Goal: Task Accomplishment & Management: Manage account settings

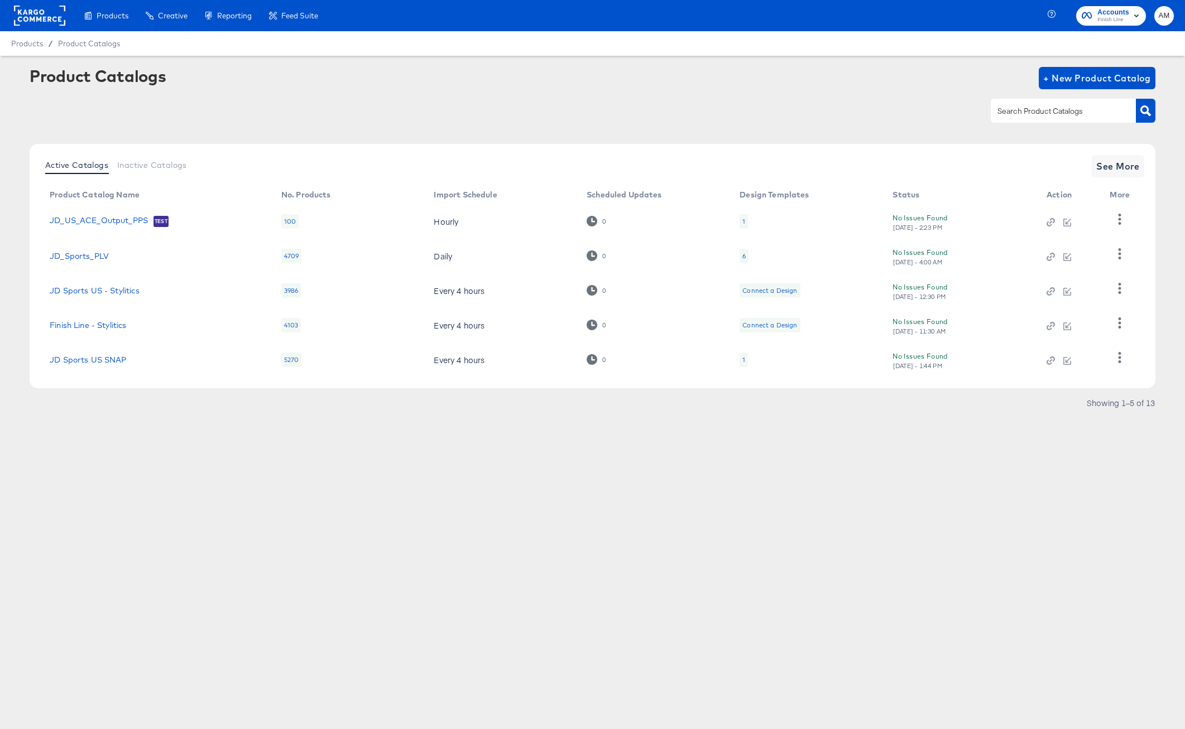
click at [52, 22] on rect at bounding box center [39, 16] width 51 height 20
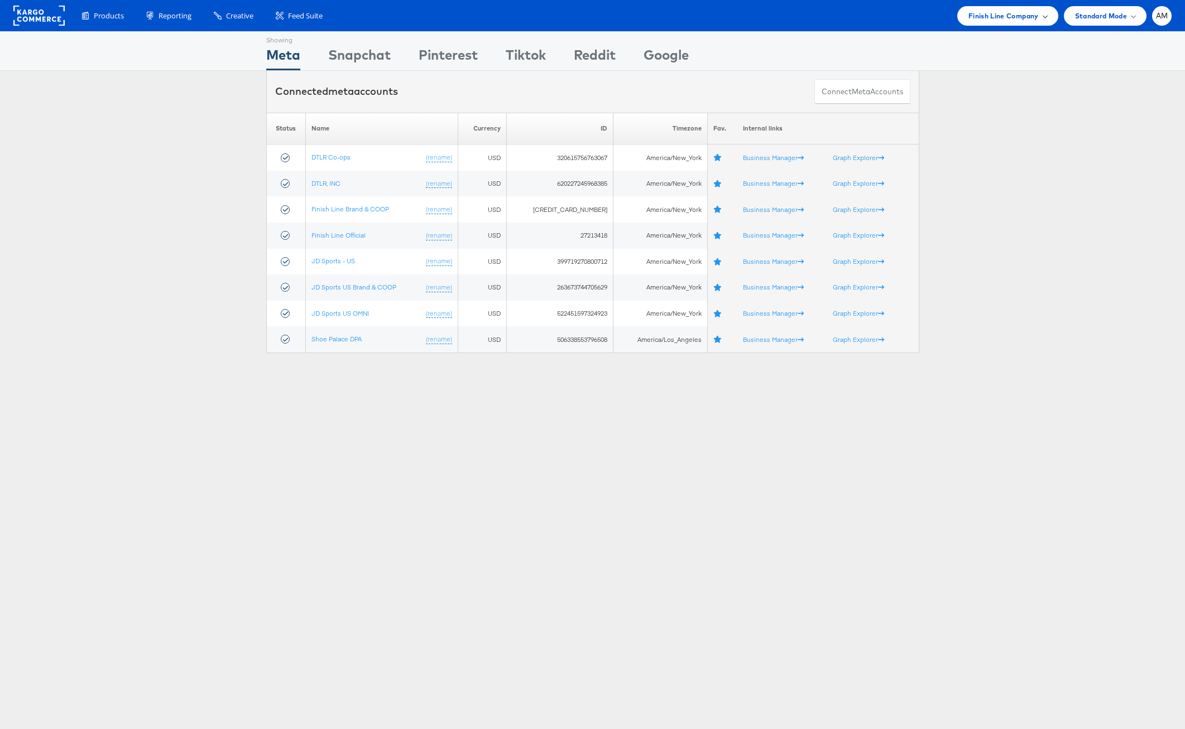
click at [1005, 15] on span "Finish Line Company" at bounding box center [1003, 16] width 70 height 12
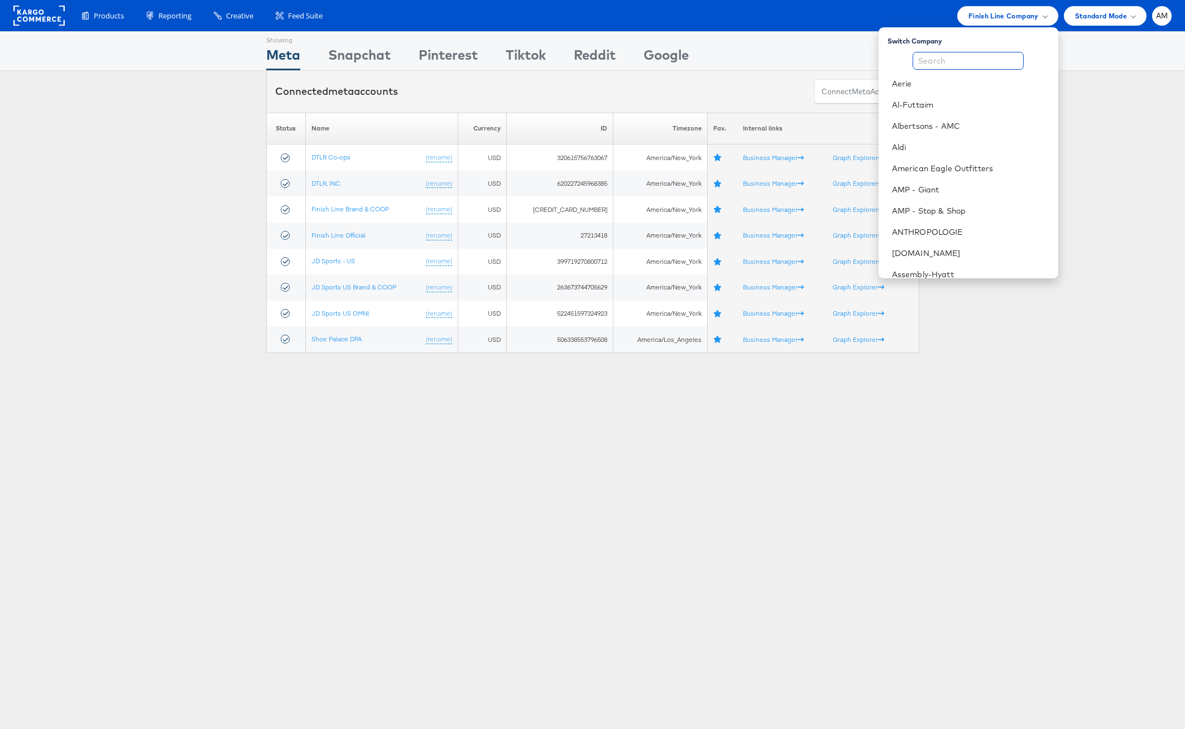
click at [946, 58] on input "text" at bounding box center [967, 61] width 111 height 18
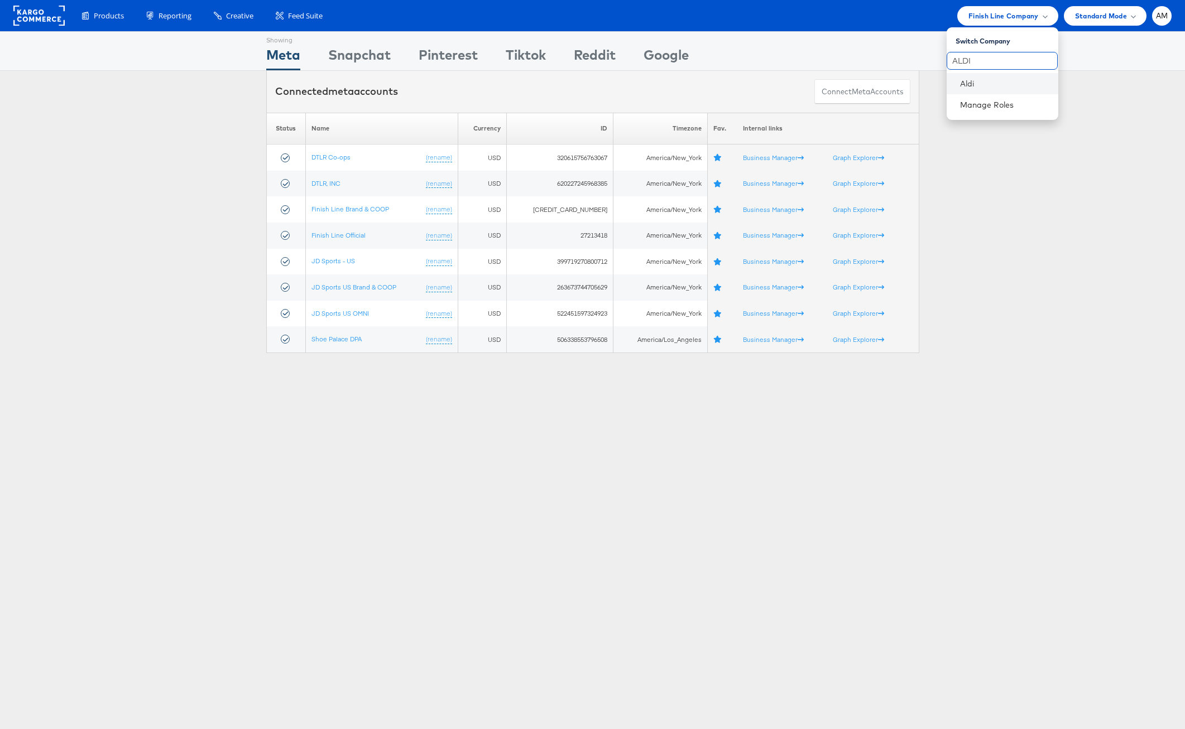
type input "ALDI"
click at [984, 77] on li "Aldi" at bounding box center [1002, 83] width 112 height 21
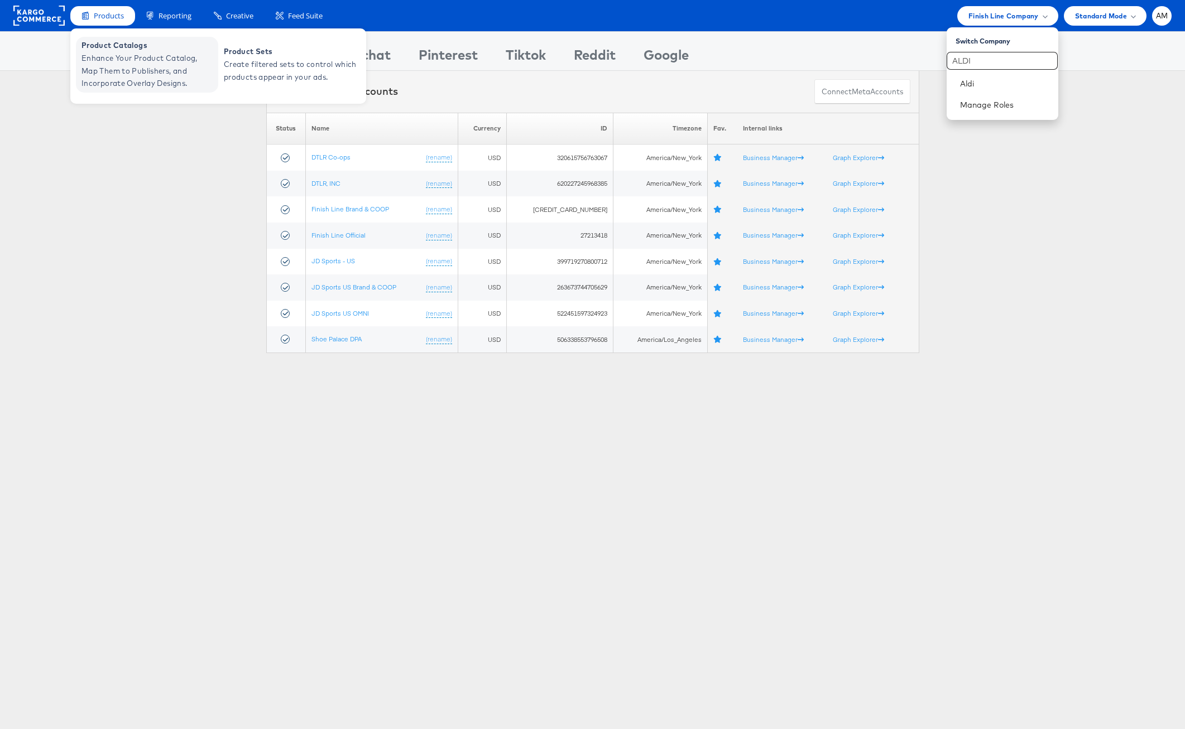
click at [113, 45] on span "Product Catalogs" at bounding box center [148, 45] width 134 height 13
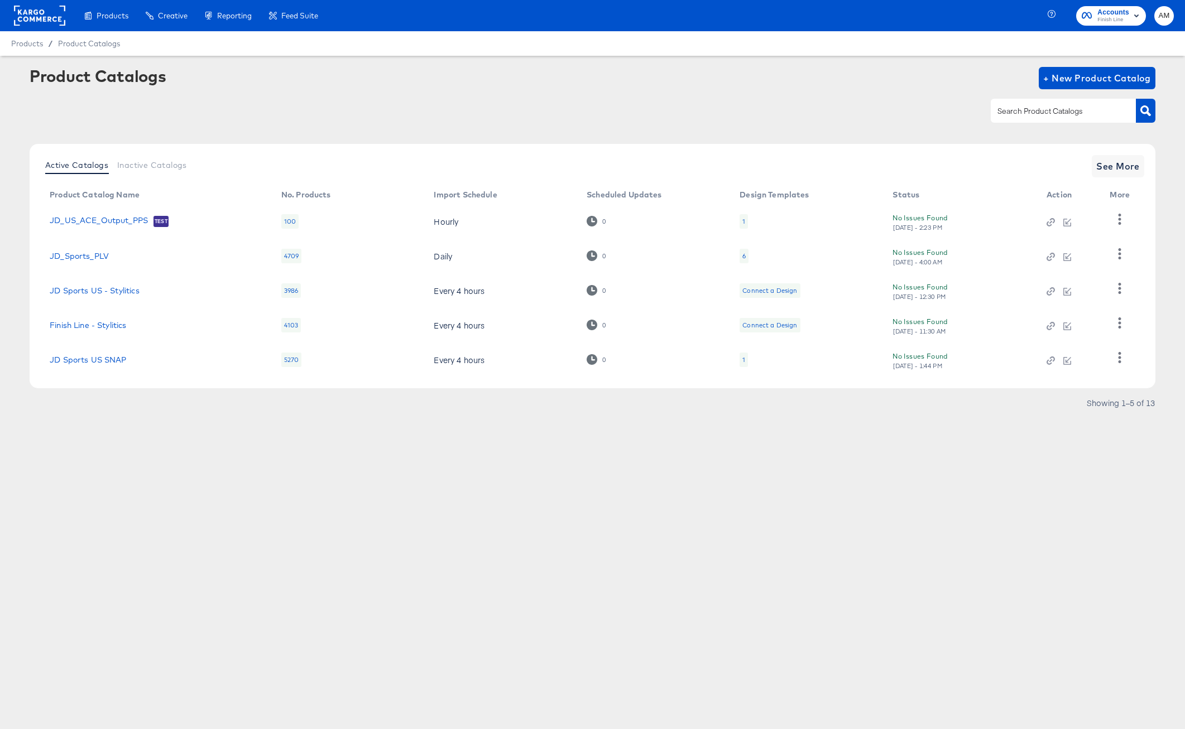
click at [36, 10] on rect at bounding box center [39, 16] width 51 height 20
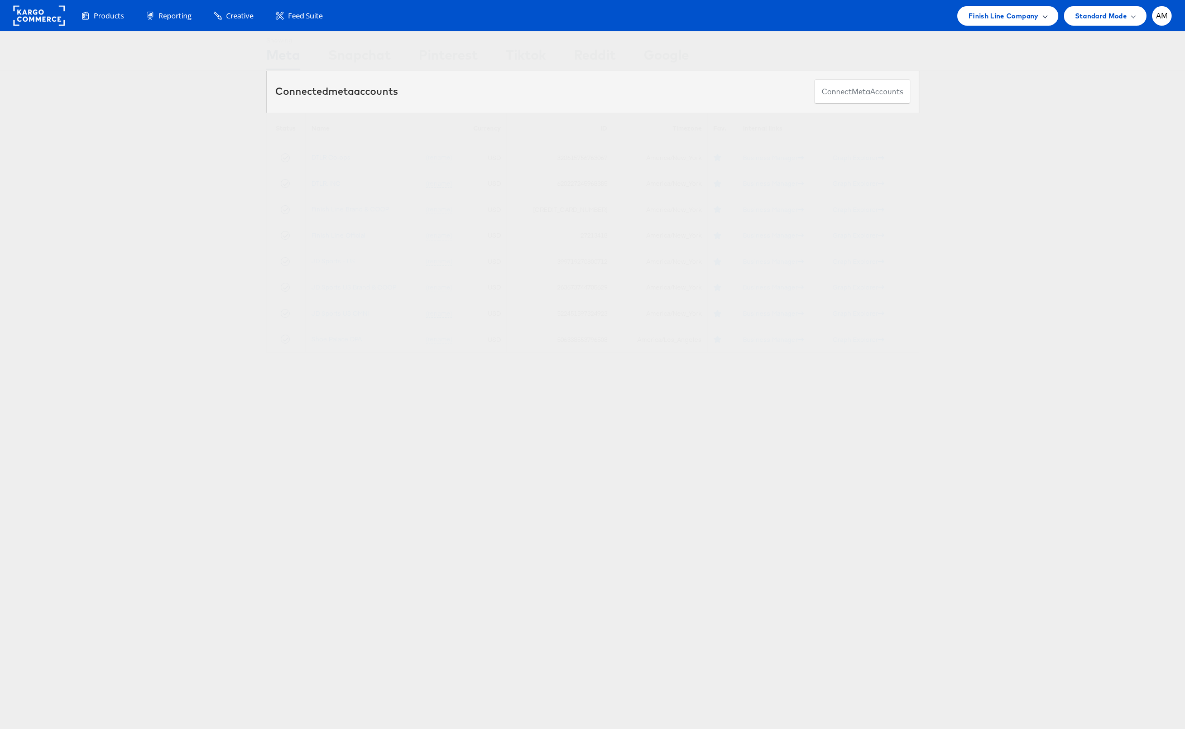
click at [997, 20] on div "Finish Line Company" at bounding box center [1007, 16] width 101 height 20
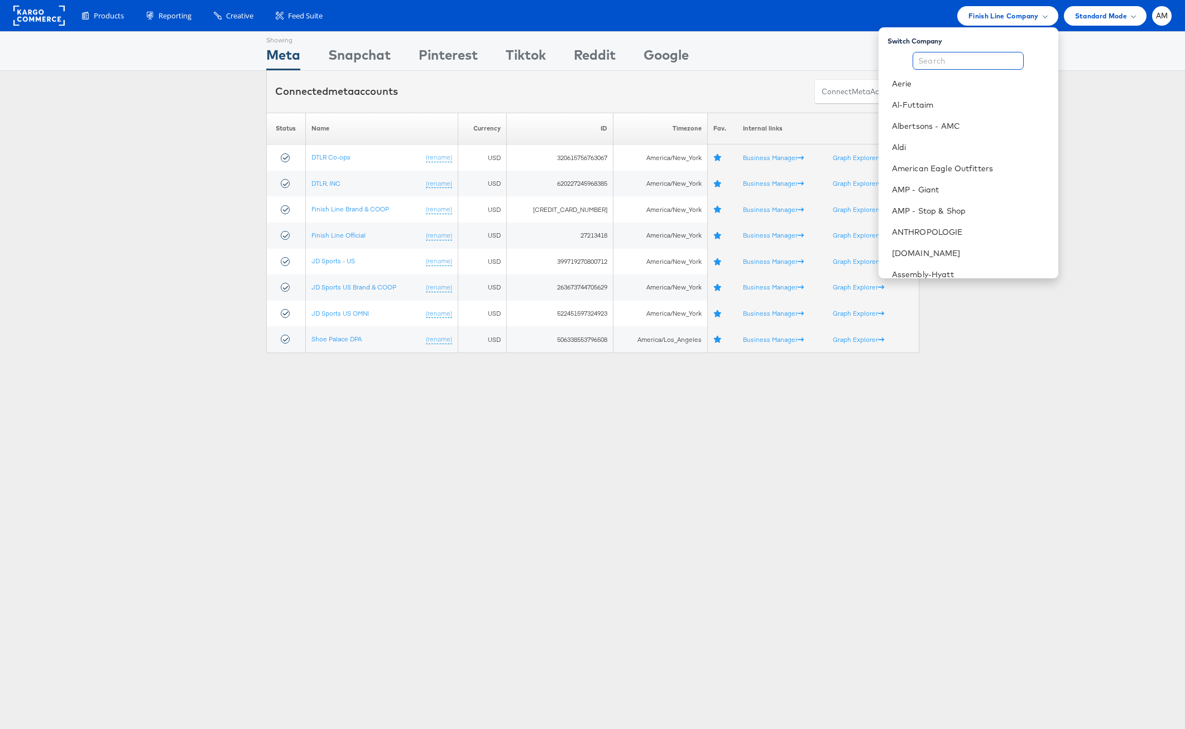
click at [967, 59] on input "text" at bounding box center [967, 61] width 111 height 18
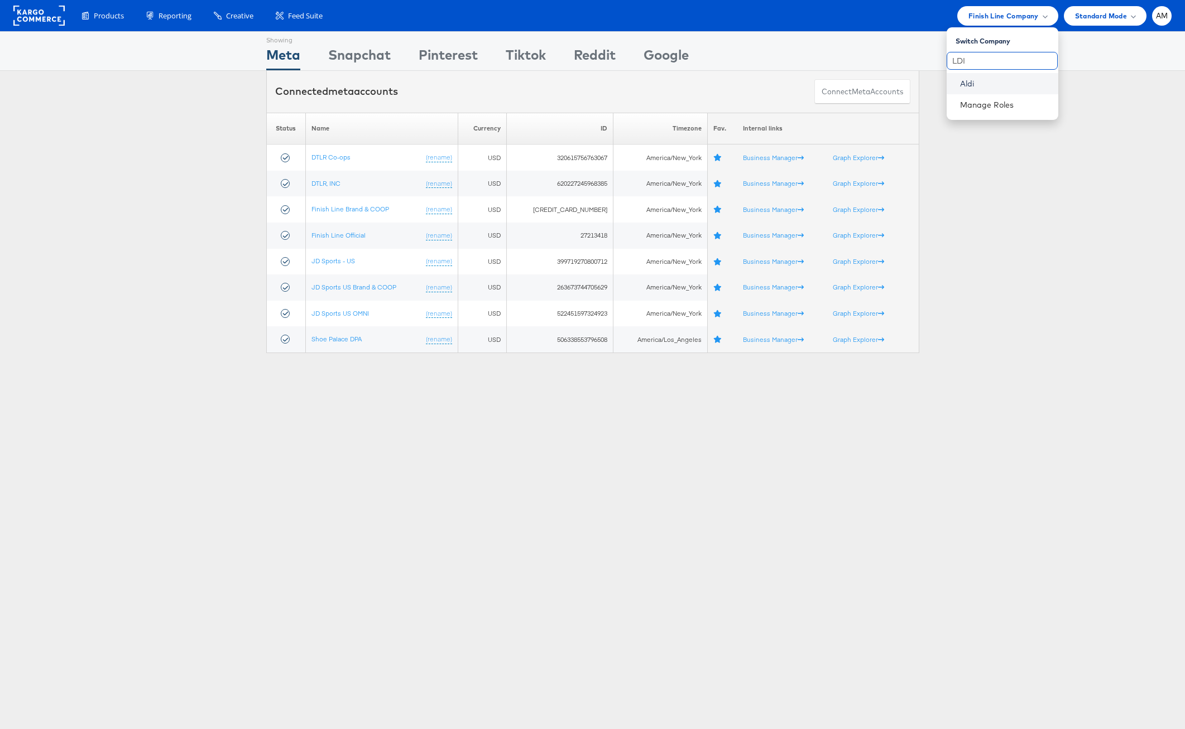
type input "LDI"
click at [968, 82] on link "Aldi" at bounding box center [1004, 83] width 89 height 11
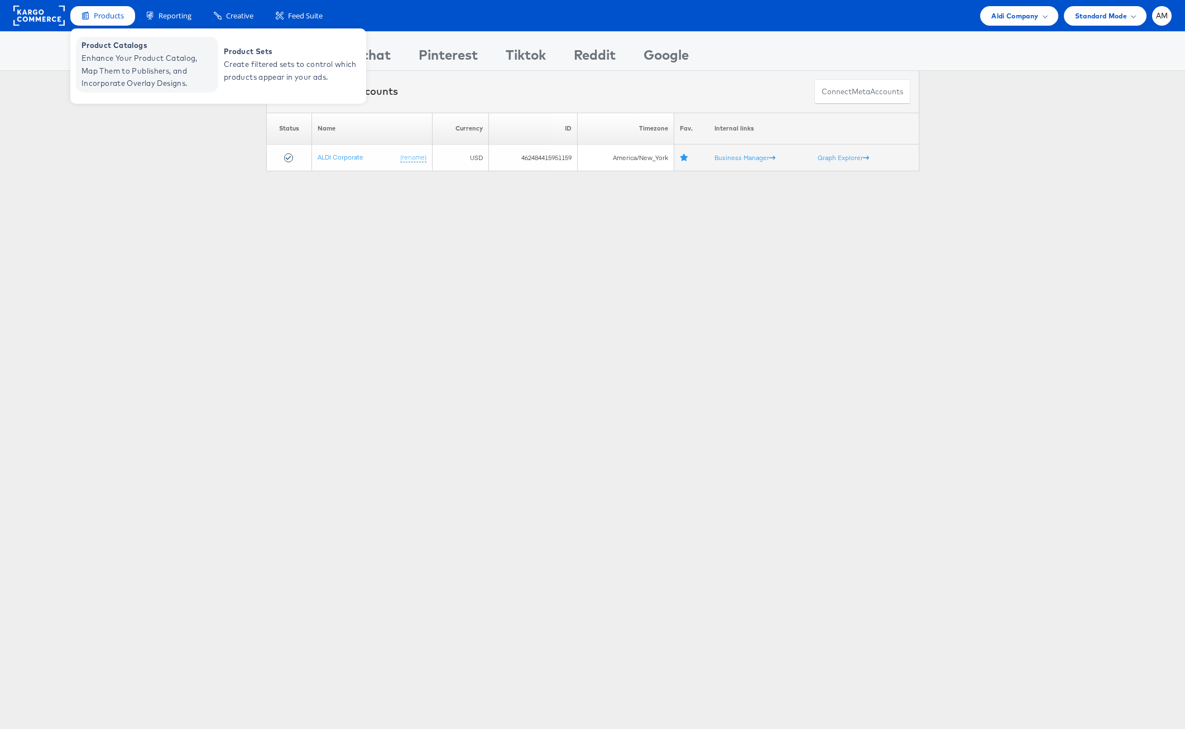
click at [96, 82] on span "Enhance Your Product Catalog, Map Them to Publishers, and Incorporate Overlay D…" at bounding box center [148, 71] width 134 height 38
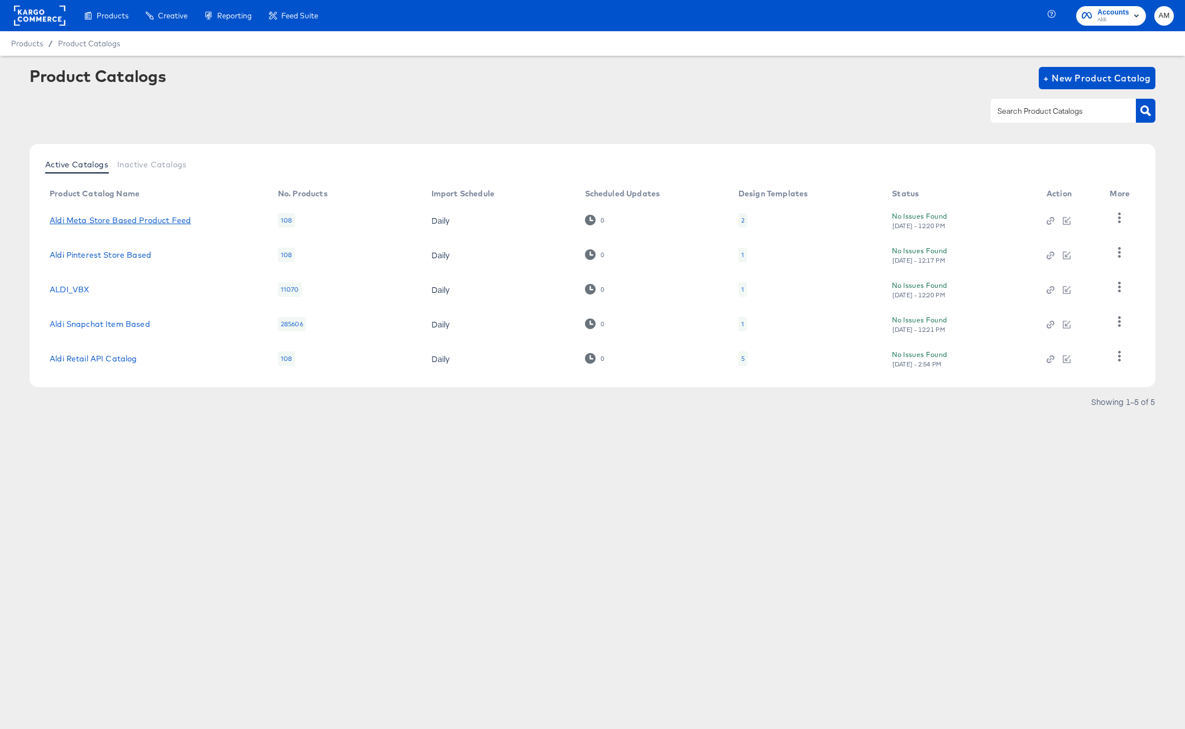
click at [156, 219] on link "Aldi Meta Store Based Product Feed" at bounding box center [120, 220] width 141 height 9
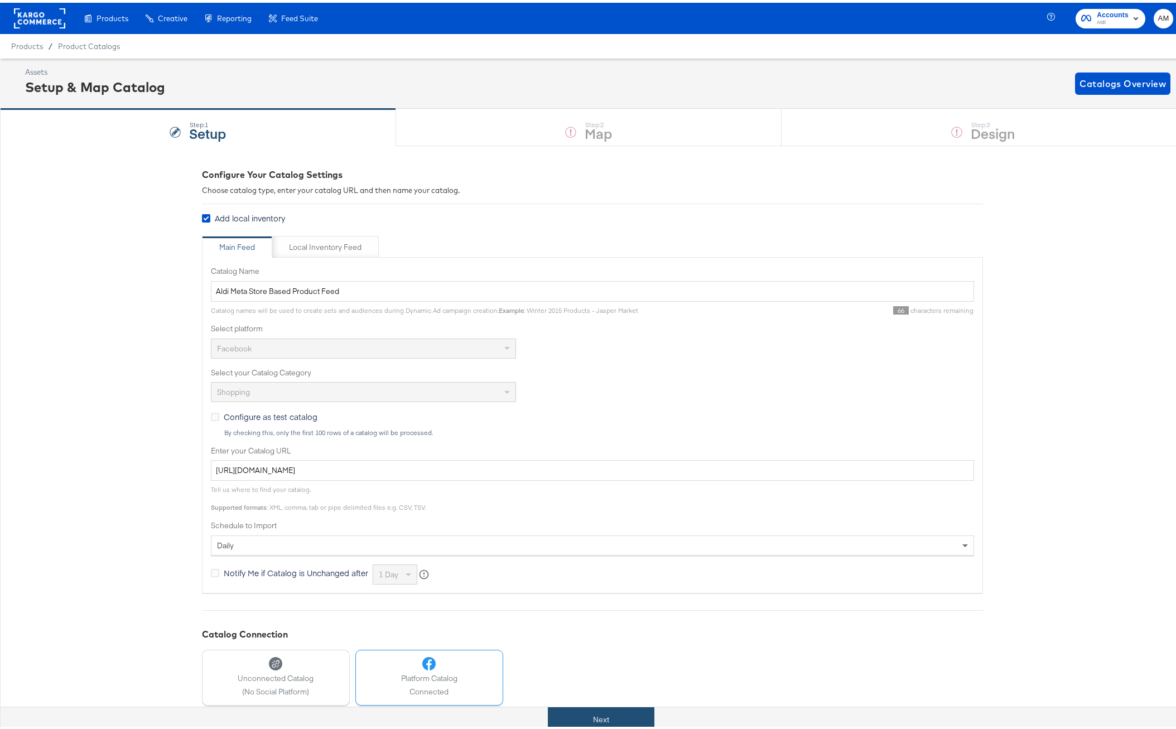
click at [594, 716] on button "Next" at bounding box center [601, 717] width 107 height 25
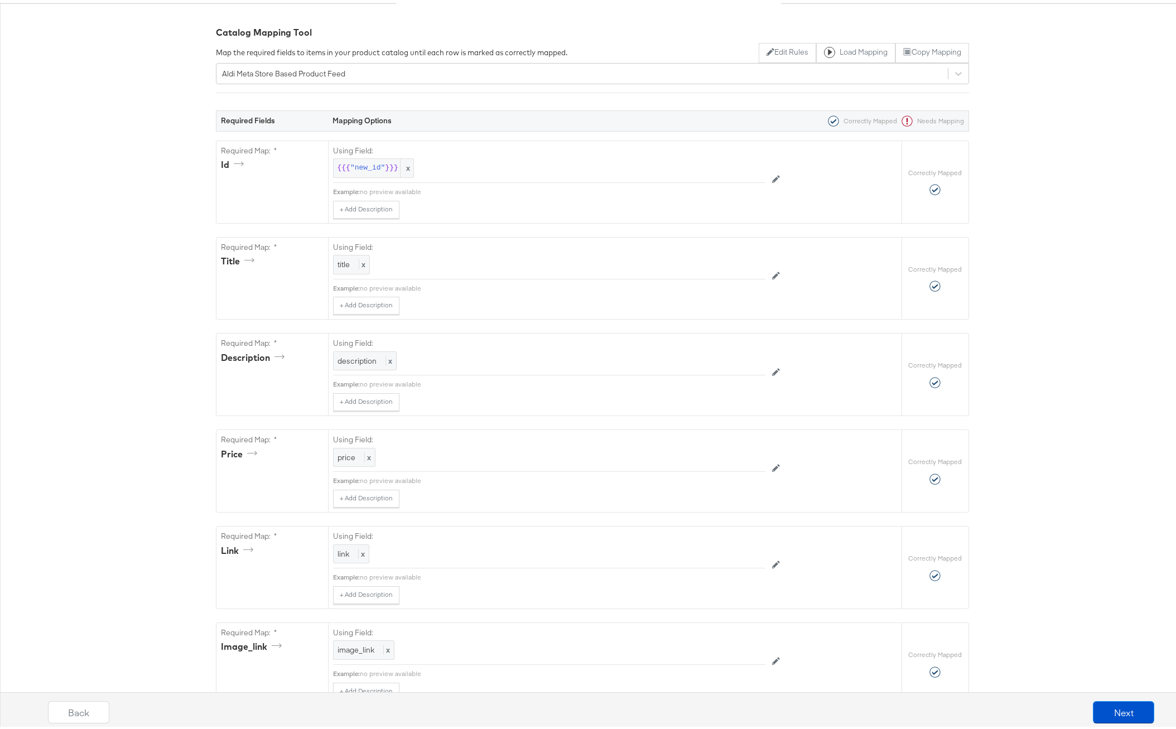
scroll to position [339, 0]
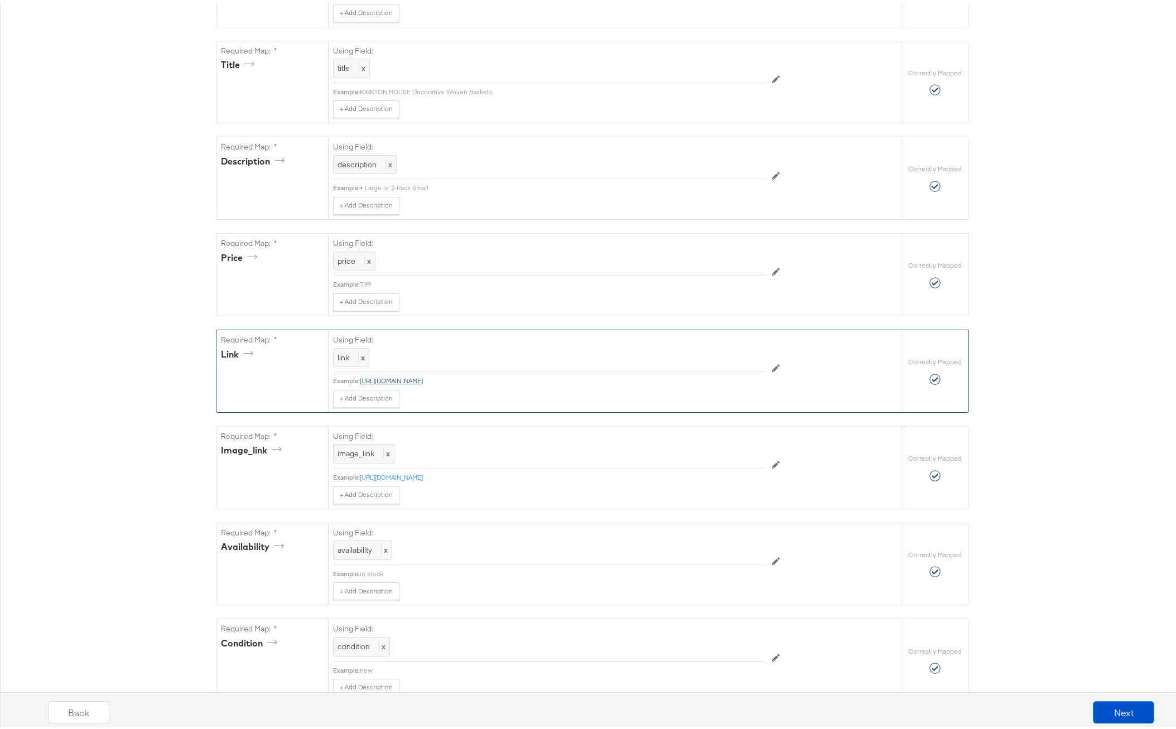
click at [423, 379] on link "https://www.aldi.us/weekly-specials/our-weekly-ads/?division_id=LDI" at bounding box center [391, 378] width 63 height 8
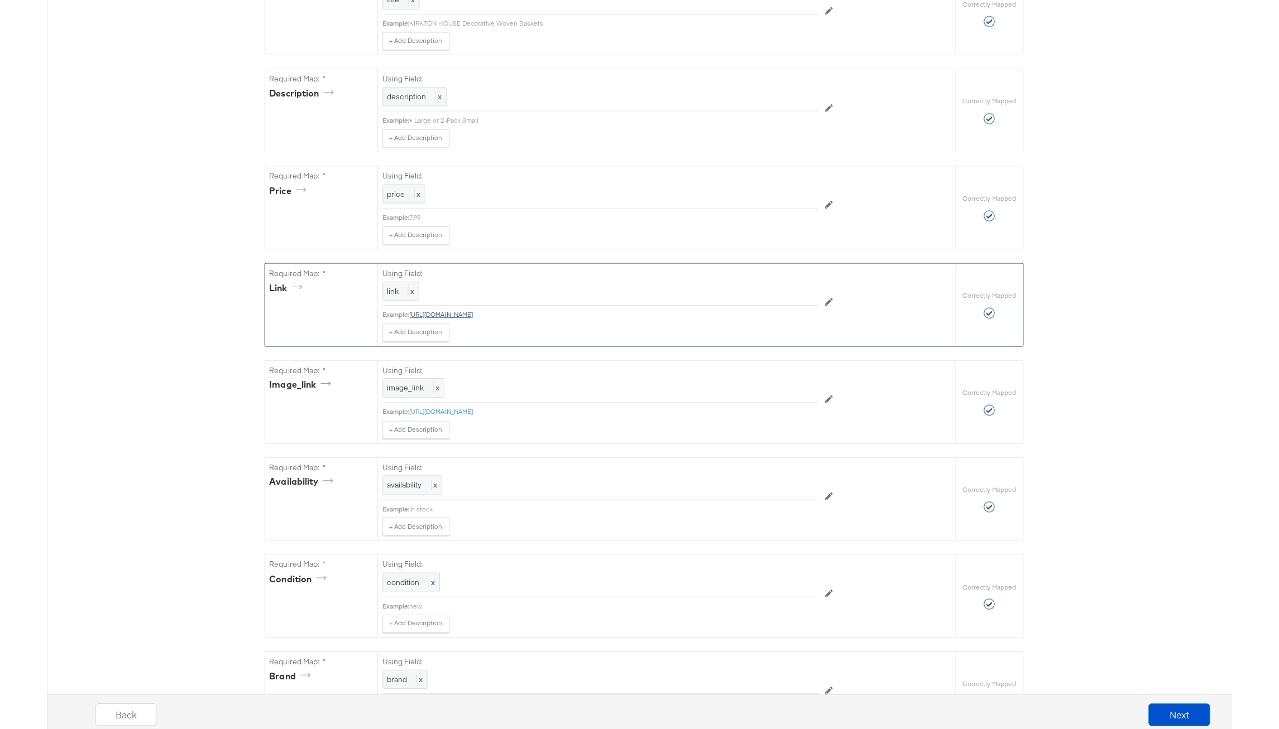
scroll to position [404, 0]
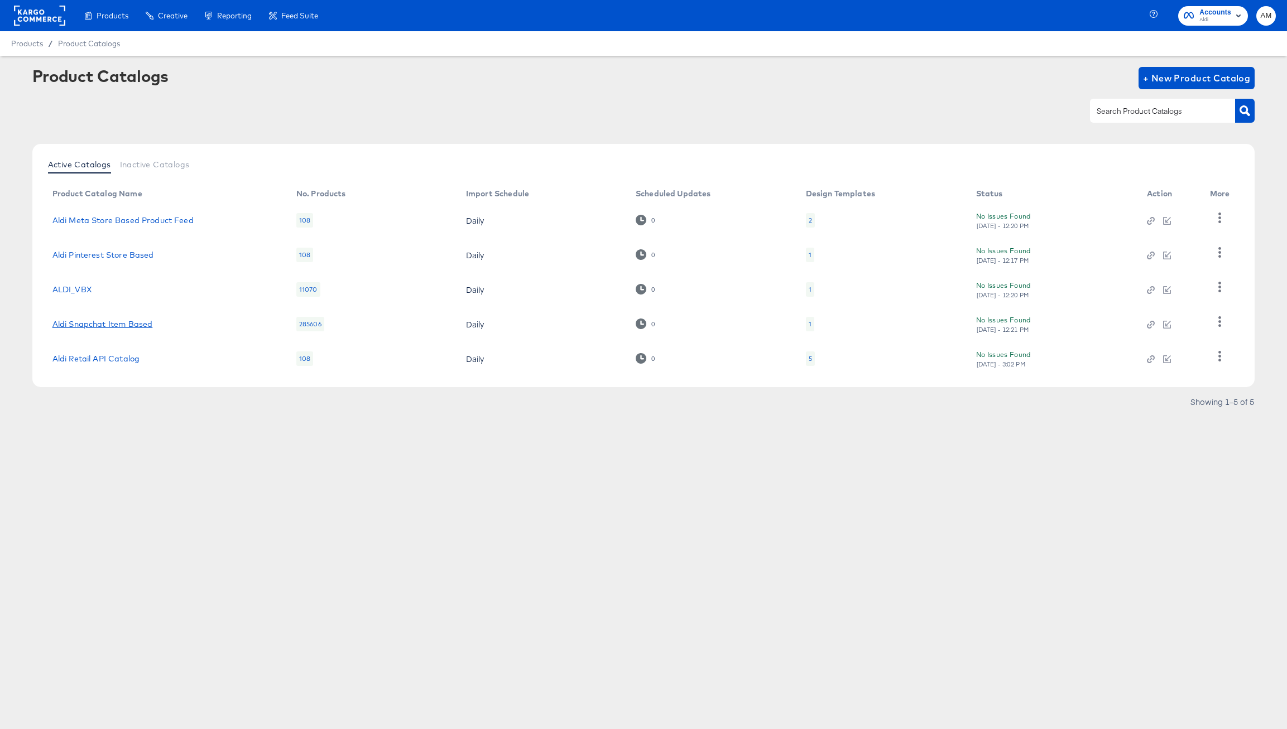
click at [135, 324] on link "Aldi Snapchat Item Based" at bounding box center [102, 324] width 100 height 9
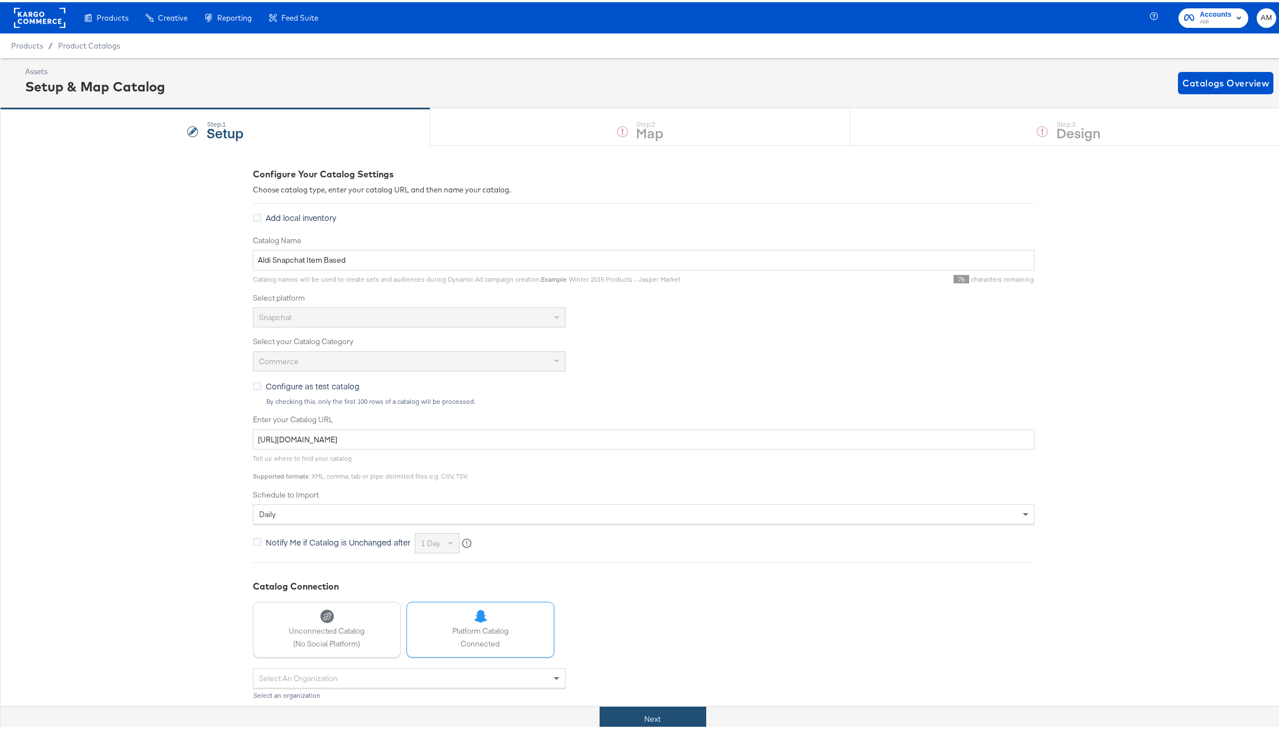
click at [630, 723] on button "Next" at bounding box center [652, 717] width 107 height 25
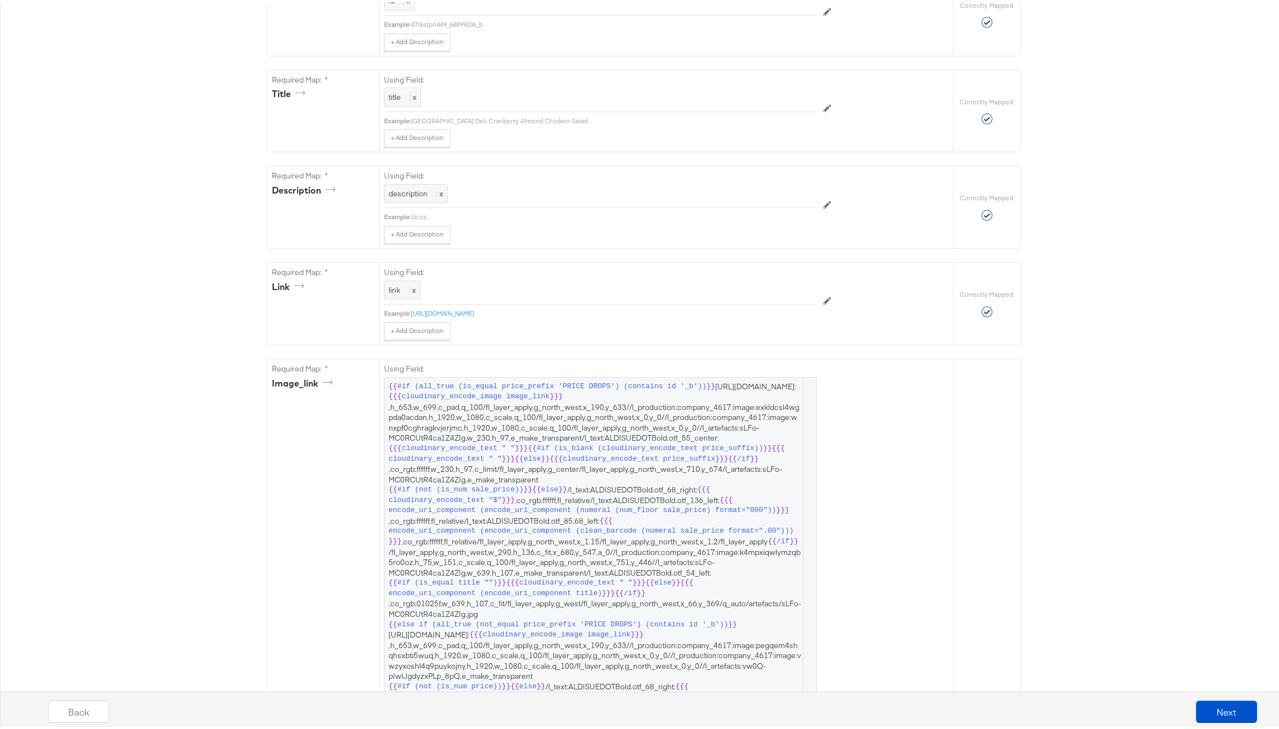
scroll to position [291, 0]
drag, startPoint x: 632, startPoint y: 307, endPoint x: 405, endPoint y: 313, distance: 227.2
click at [405, 313] on div "Using Field: link x Example: https://www.aldi.us/weekly-specials/our-weekly-ads…" at bounding box center [600, 296] width 432 height 78
copy div "Example: https://www.aldi.us/weekly-specials/our-weekly-ads/?division_id=LDI"
click at [641, 307] on div "https://www.aldi.us/weekly-specials/our-weekly-ads/?division_id=LDI" at bounding box center [614, 308] width 406 height 9
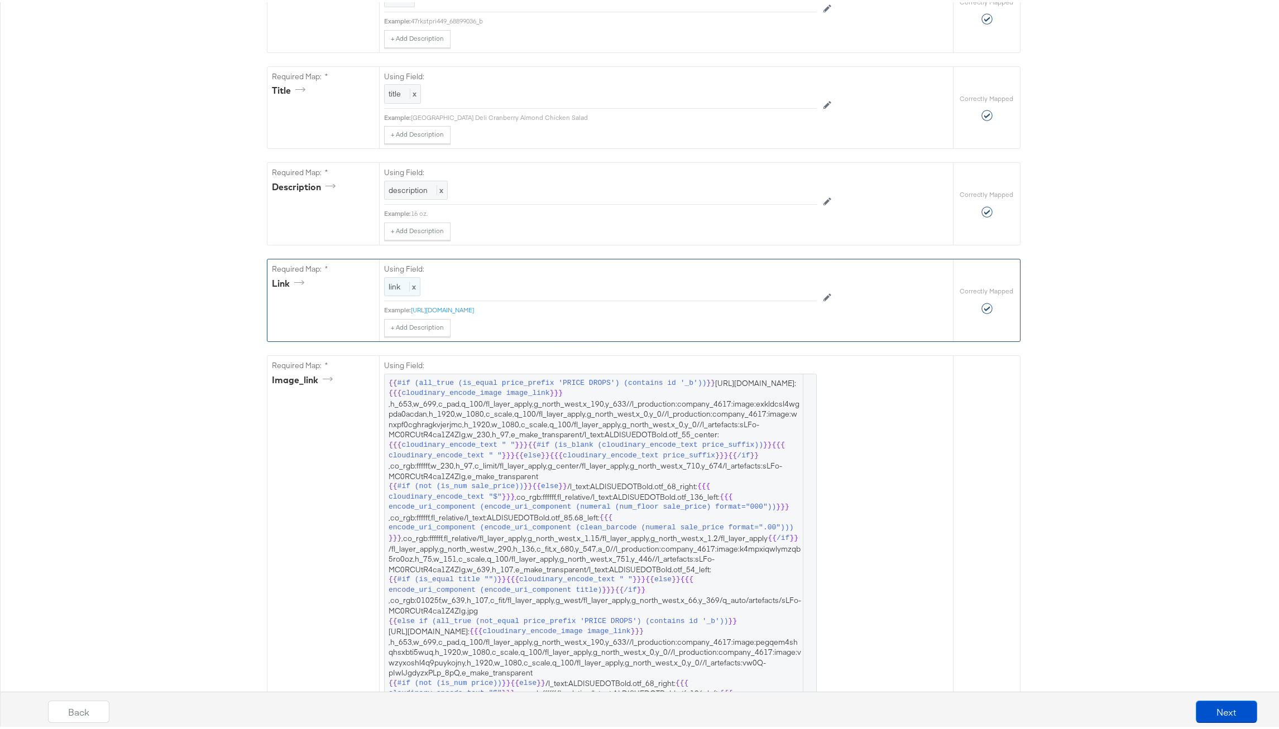
click at [411, 282] on div "link x" at bounding box center [402, 285] width 36 height 20
click at [775, 285] on div at bounding box center [791, 286] width 42 height 17
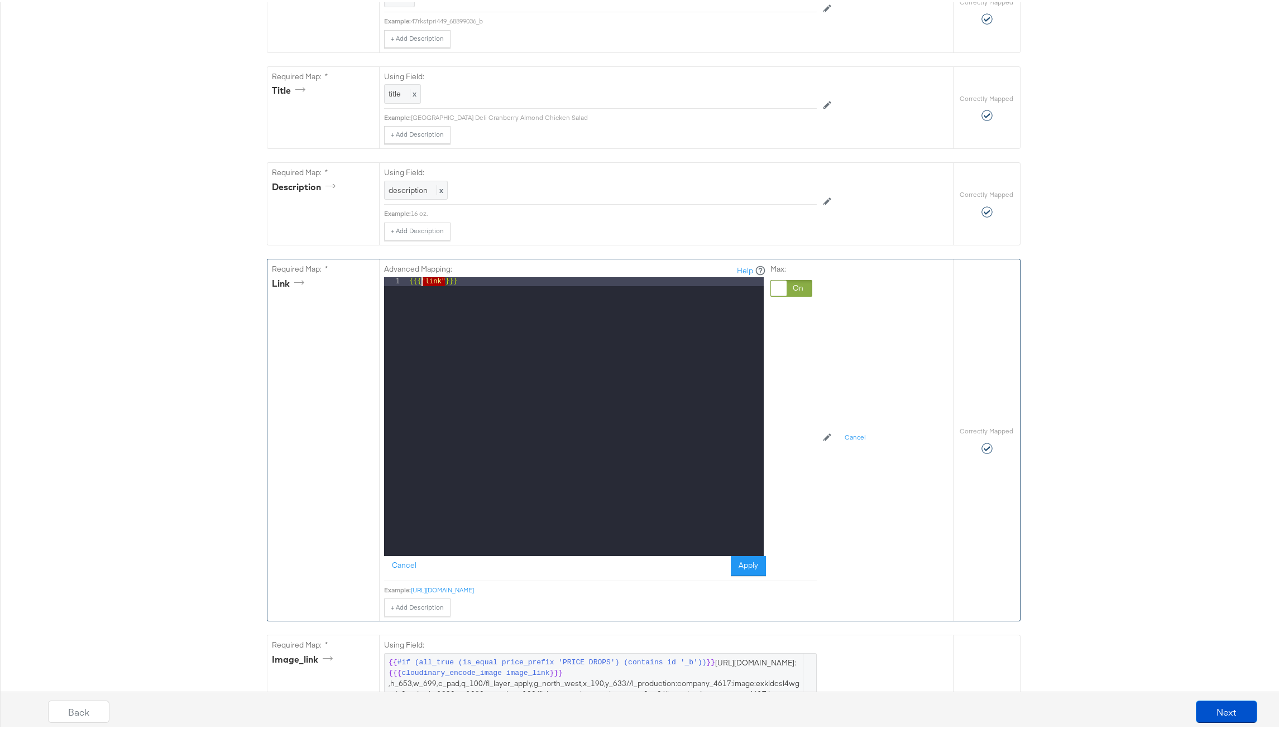
drag, startPoint x: 441, startPoint y: 282, endPoint x: 417, endPoint y: 282, distance: 23.4
click at [417, 282] on div "{{{ "link" }}}" at bounding box center [585, 423] width 357 height 297
drag, startPoint x: 461, startPoint y: 280, endPoint x: 342, endPoint y: 275, distance: 119.0
click at [344, 276] on div "Required Map: * link Advanced Mapping: Help 1 {{{ "link" }}} XXXXXXXXXXXXXXXXXX…" at bounding box center [609, 438] width 685 height 362
click at [737, 562] on button "Apply" at bounding box center [748, 564] width 35 height 20
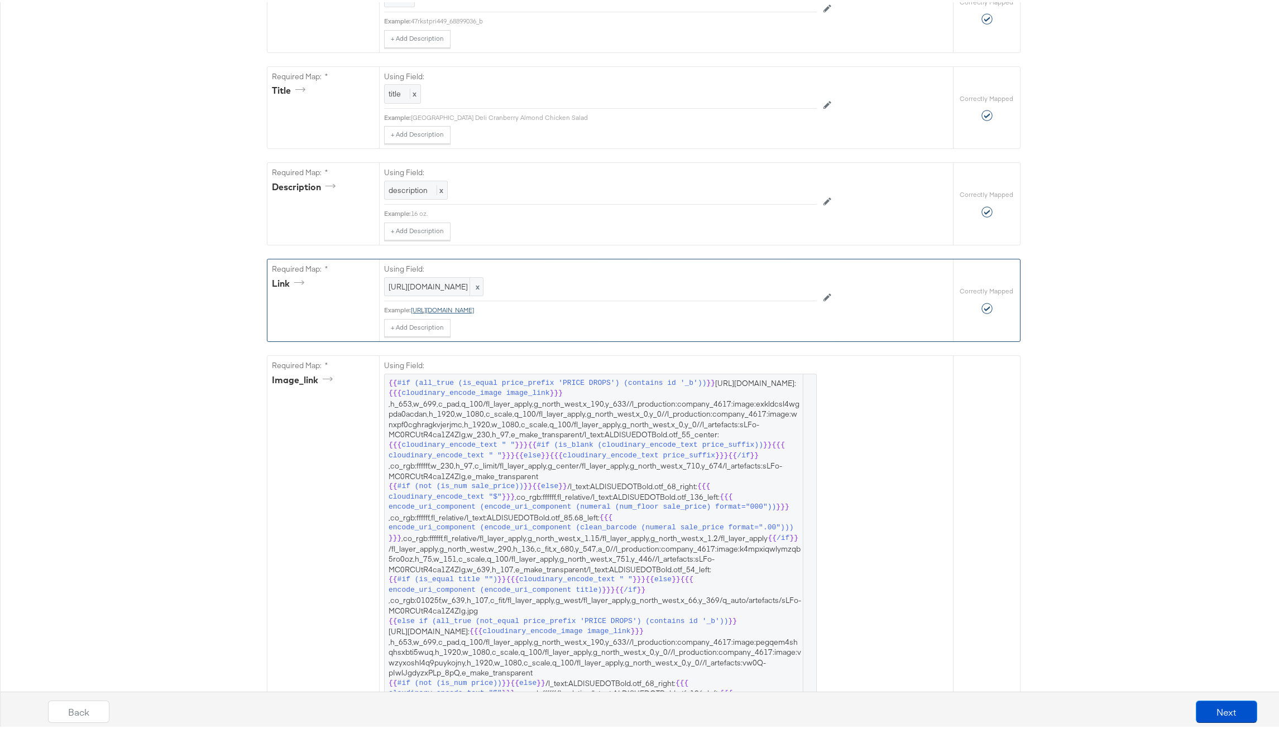
click at [474, 312] on link "https://www.aldi.us/weekly-specials/weekly-ads?utm_source=snap&utm_medium=PSOC&…" at bounding box center [442, 308] width 63 height 8
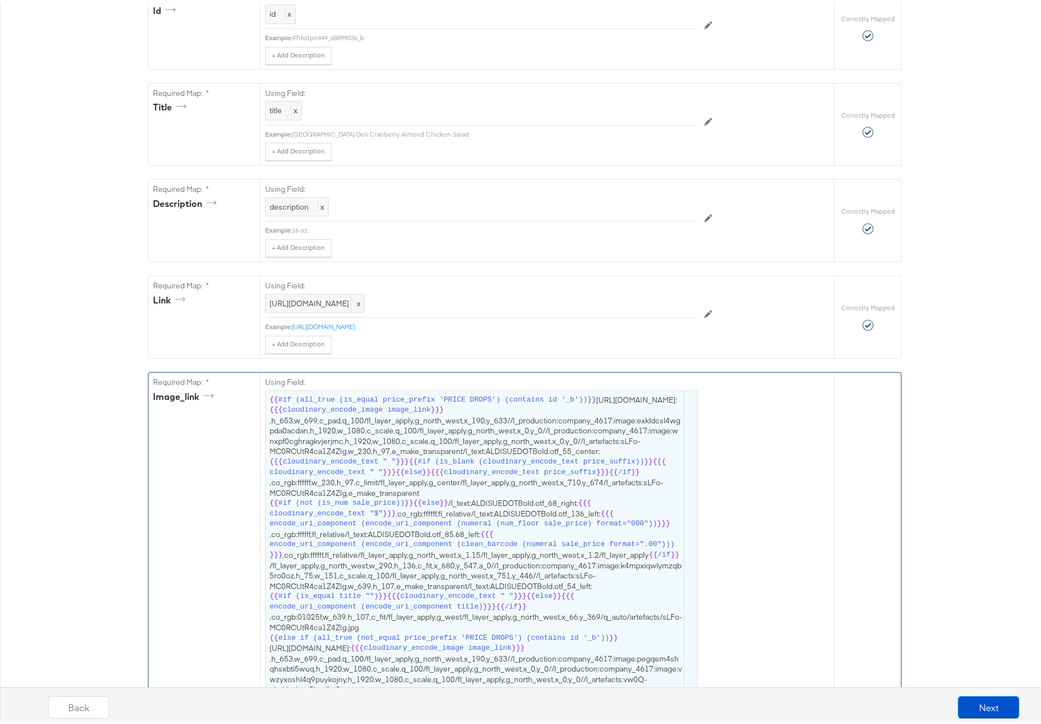
scroll to position [276, 0]
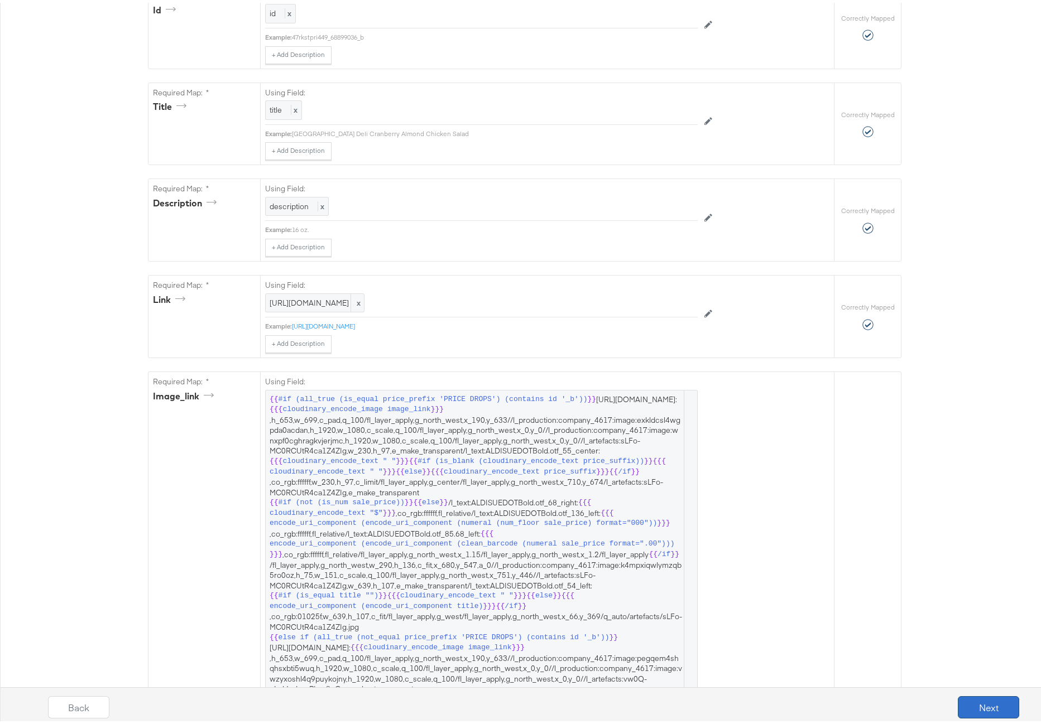
click at [969, 700] on button "Next" at bounding box center [988, 705] width 61 height 22
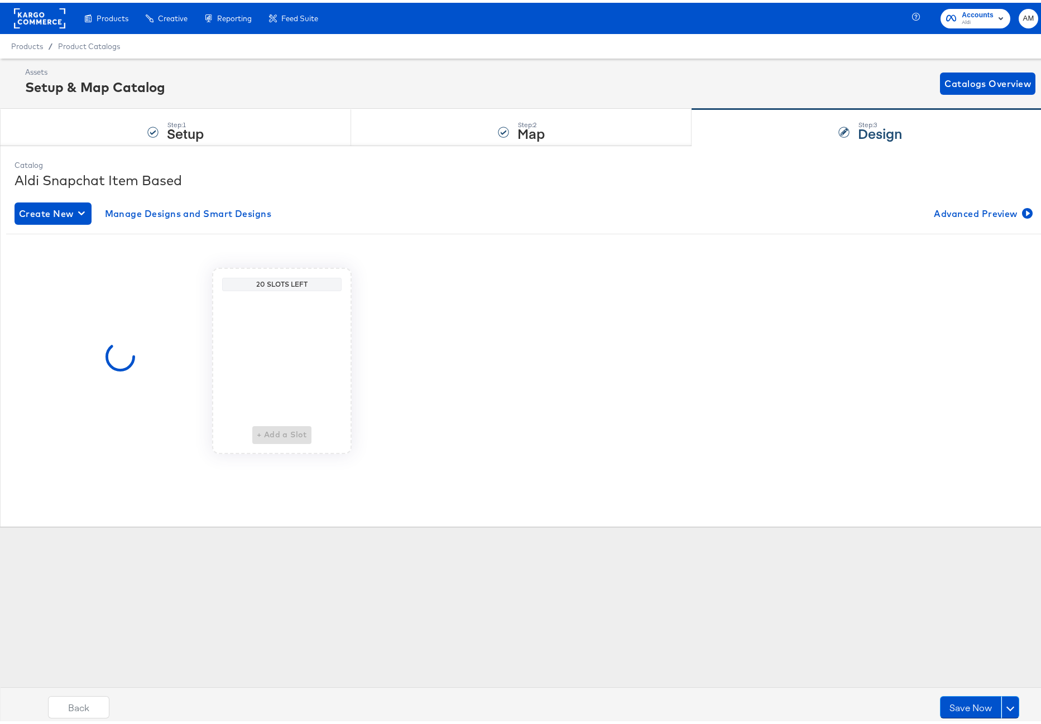
scroll to position [0, 0]
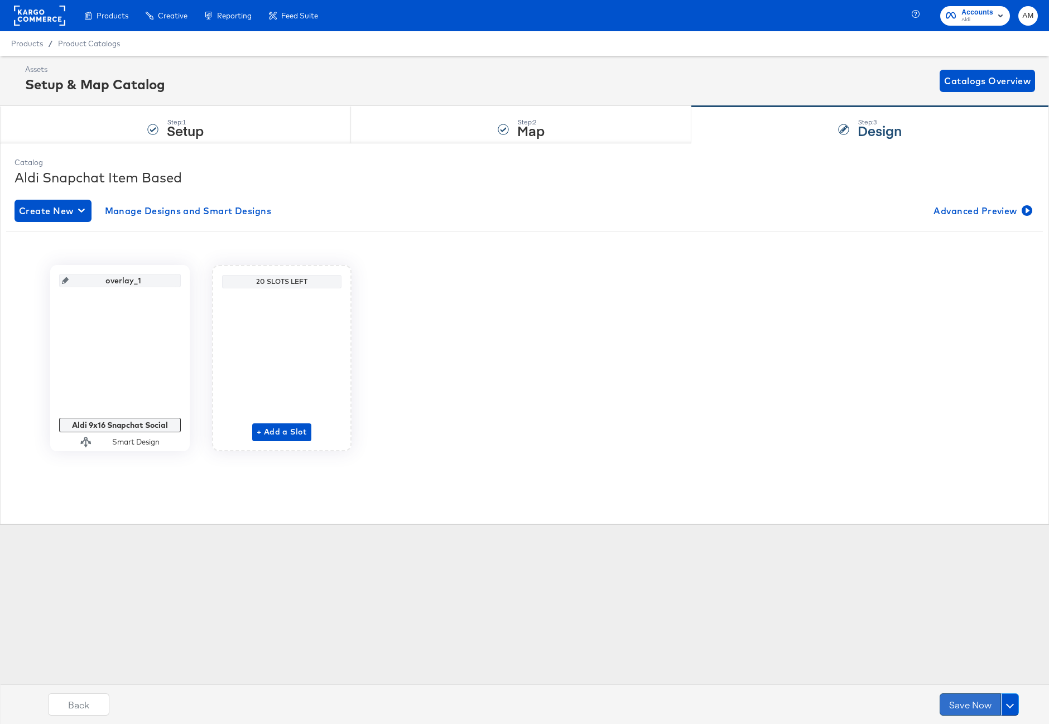
click at [970, 701] on button "Save Now" at bounding box center [970, 705] width 61 height 22
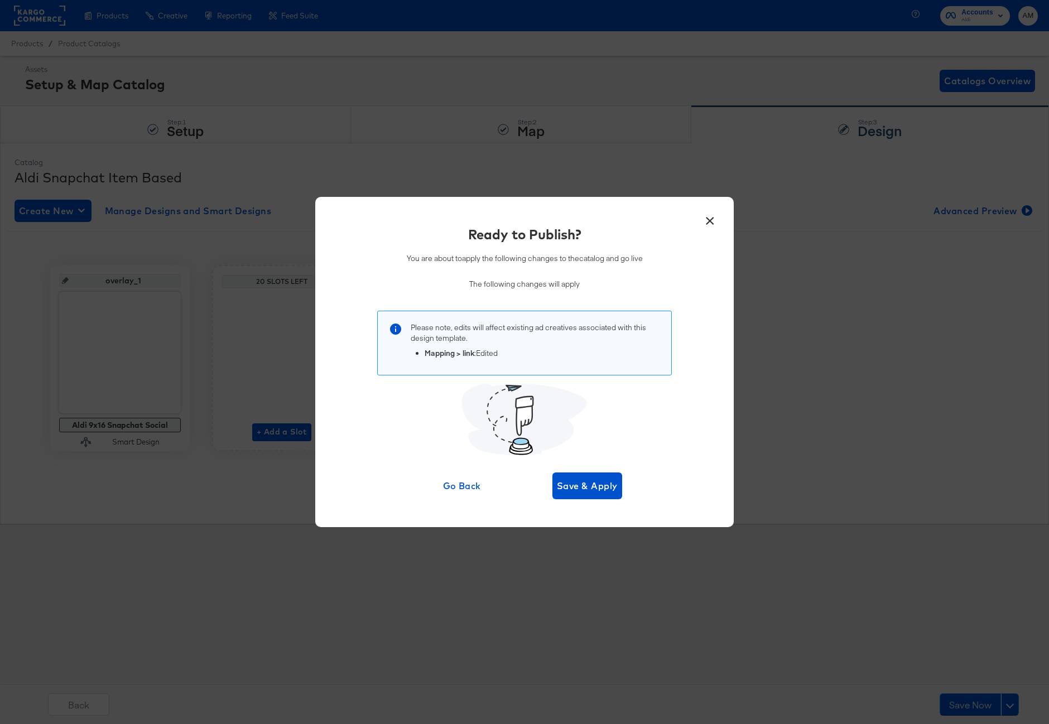
click at [576, 467] on div "Ready to Publish? You are about to apply the following changes to the catalog a…" at bounding box center [524, 362] width 385 height 275
click at [578, 486] on span "Save & Apply" at bounding box center [587, 486] width 61 height 16
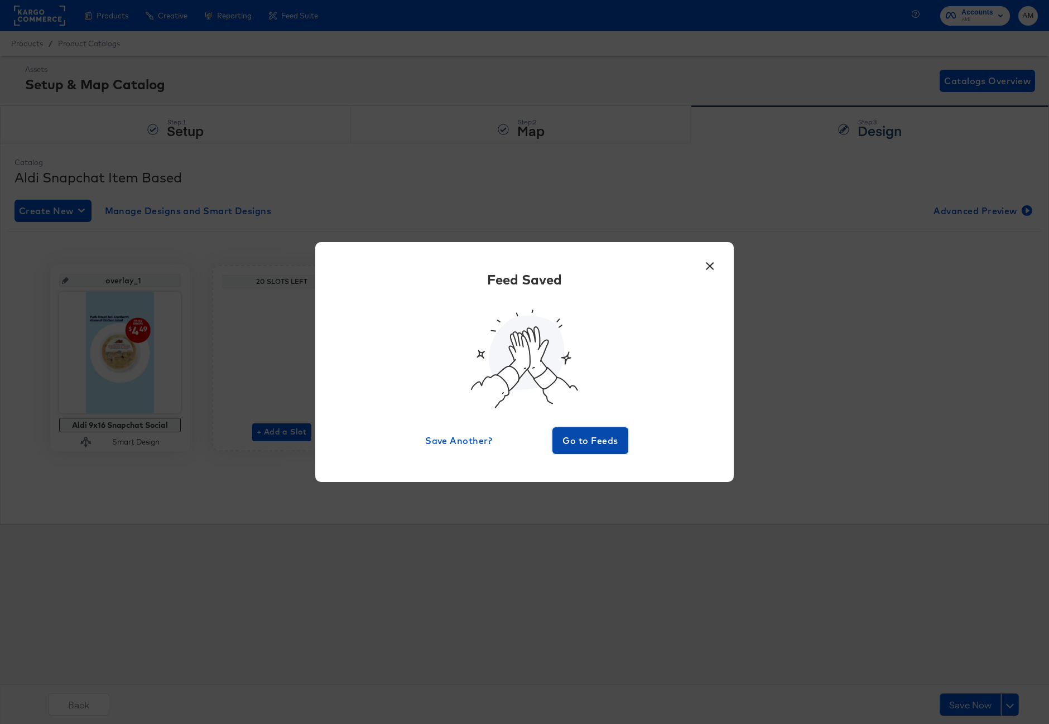
click at [574, 429] on button "Go to Feeds" at bounding box center [590, 440] width 76 height 27
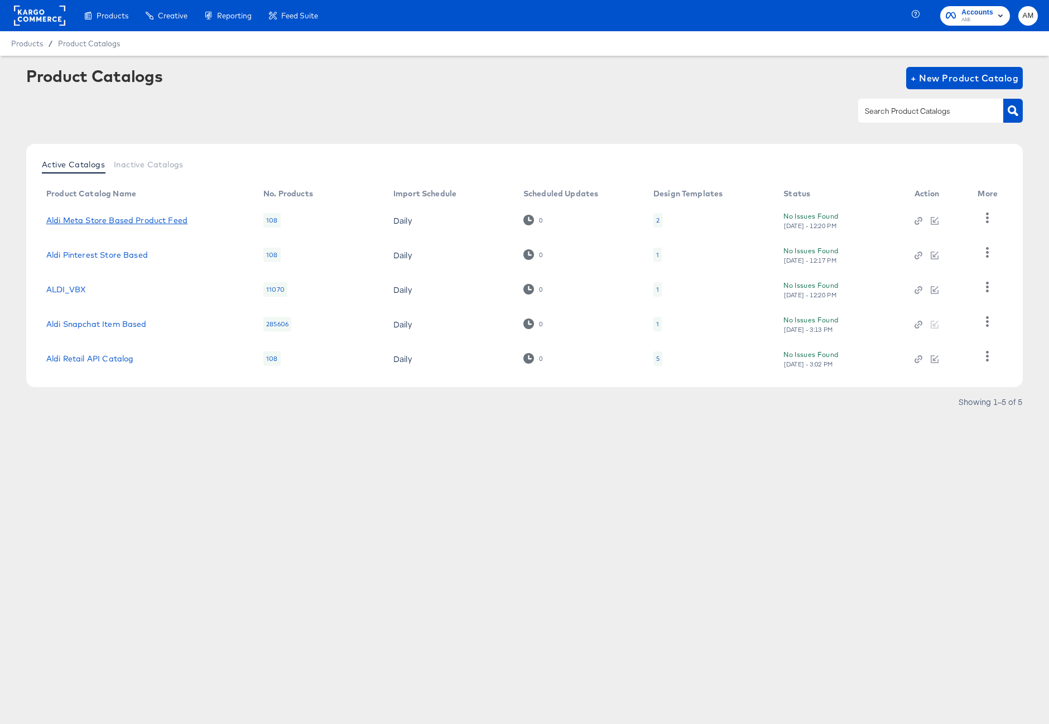
click at [172, 218] on link "Aldi Meta Store Based Product Feed" at bounding box center [116, 220] width 141 height 9
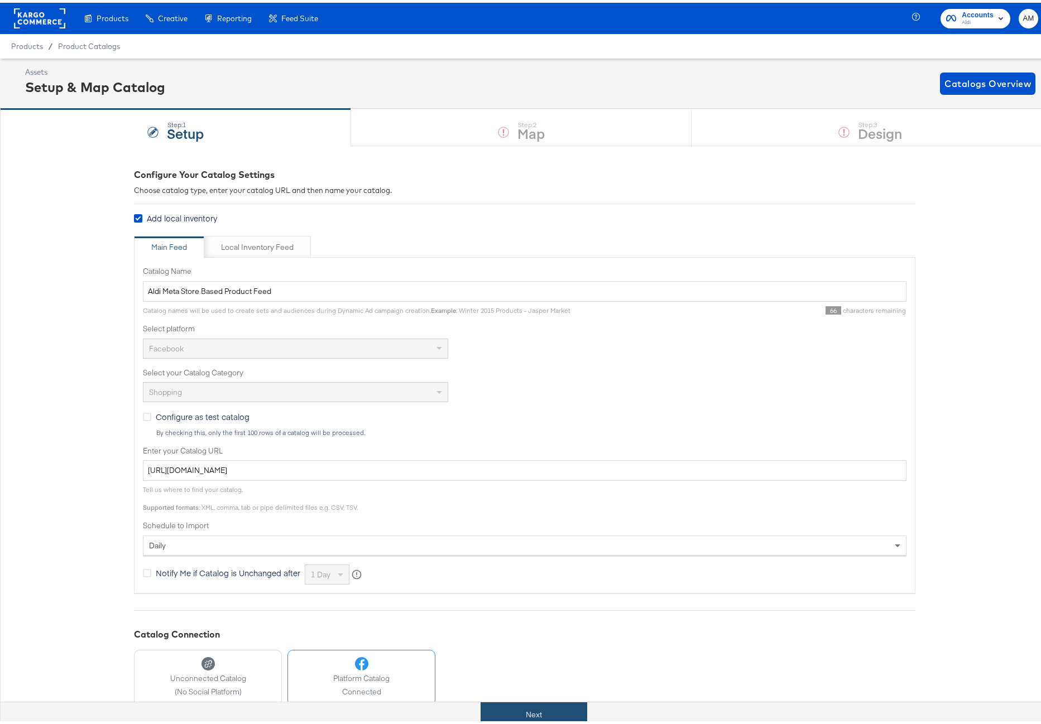
click at [510, 718] on button "Next" at bounding box center [533, 712] width 107 height 25
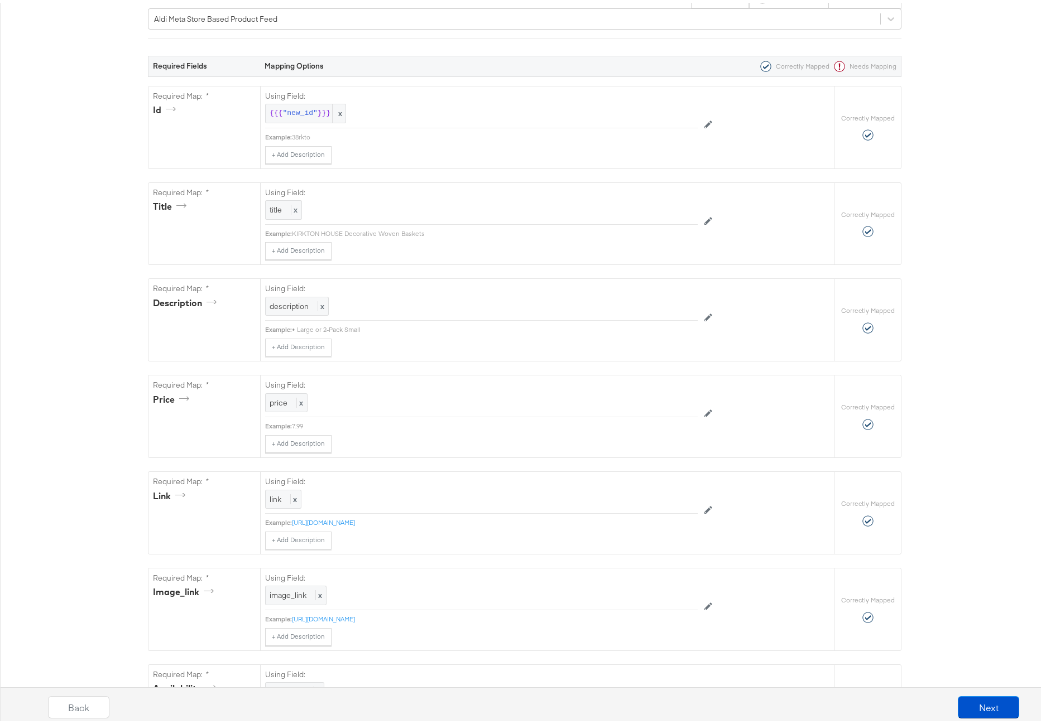
scroll to position [201, 0]
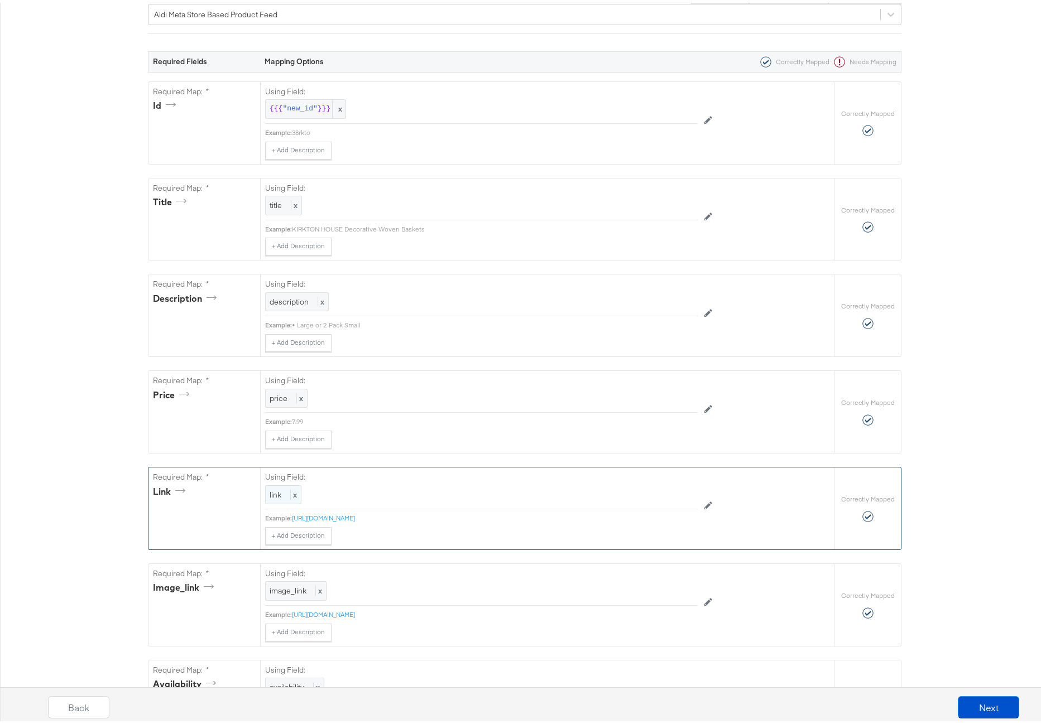
click at [272, 493] on span "link" at bounding box center [276, 492] width 12 height 10
click at [299, 491] on div "link" at bounding box center [456, 492] width 381 height 19
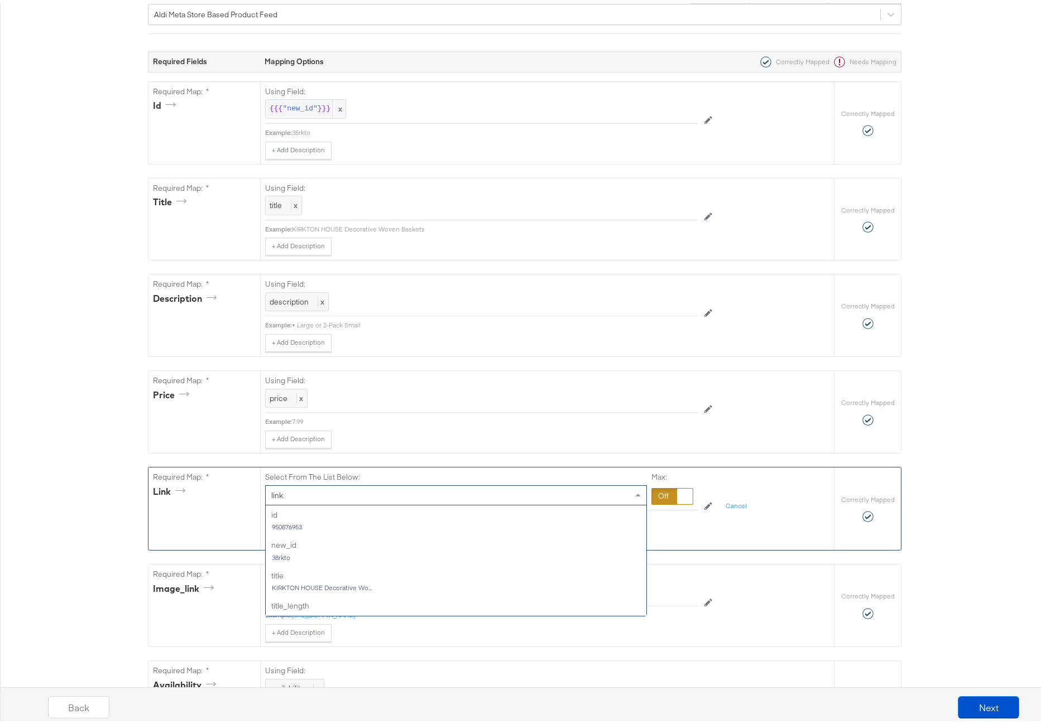
scroll to position [600, 0]
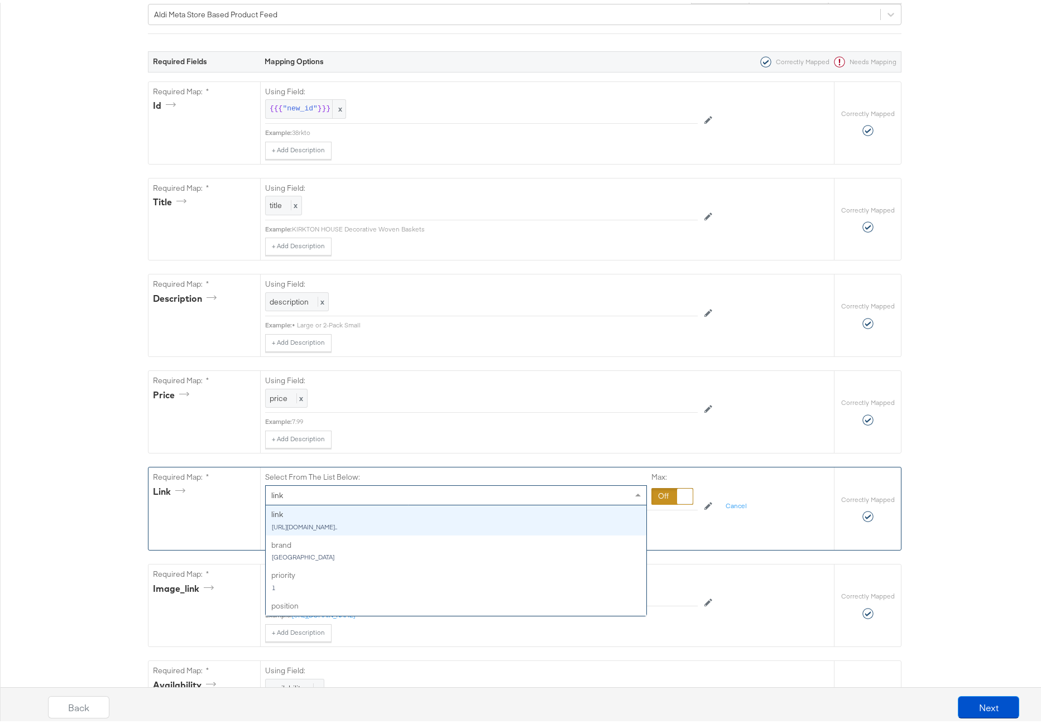
drag, startPoint x: 662, startPoint y: 494, endPoint x: 643, endPoint y: 493, distance: 18.5
click at [661, 494] on div at bounding box center [672, 494] width 42 height 17
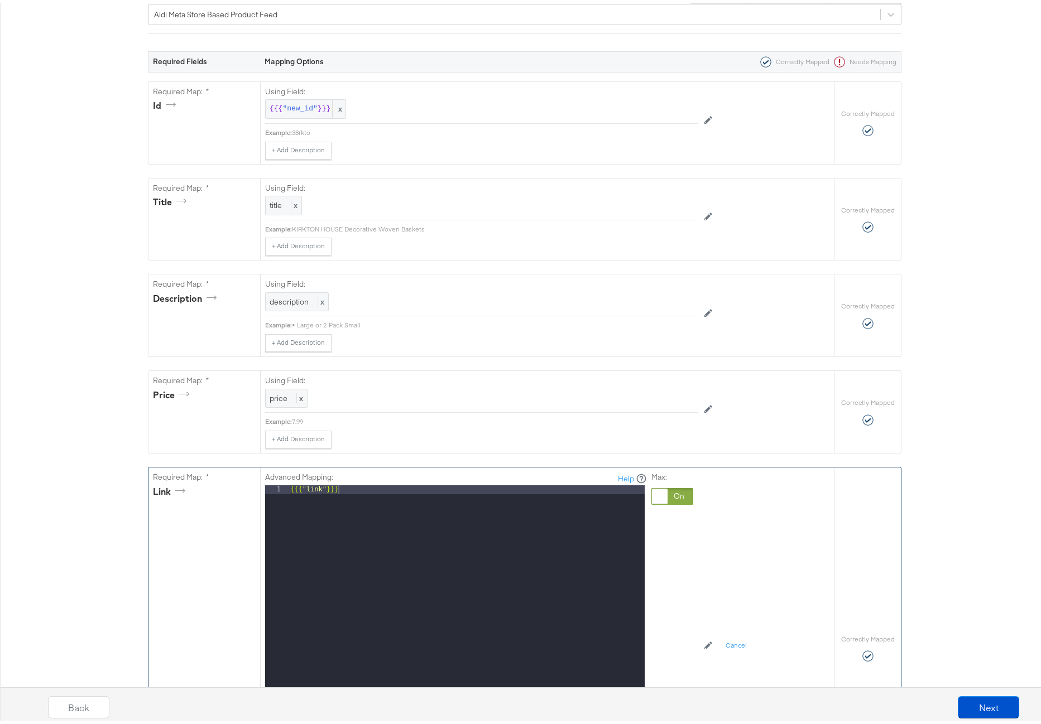
drag, startPoint x: 335, startPoint y: 483, endPoint x: 165, endPoint y: 473, distance: 170.0
click at [165, 473] on div "Required Map: * link Advanced Mapping: Help 1 {{{ "link" }}} XXXXXXXXXXXXXXXXXX…" at bounding box center [490, 646] width 685 height 362
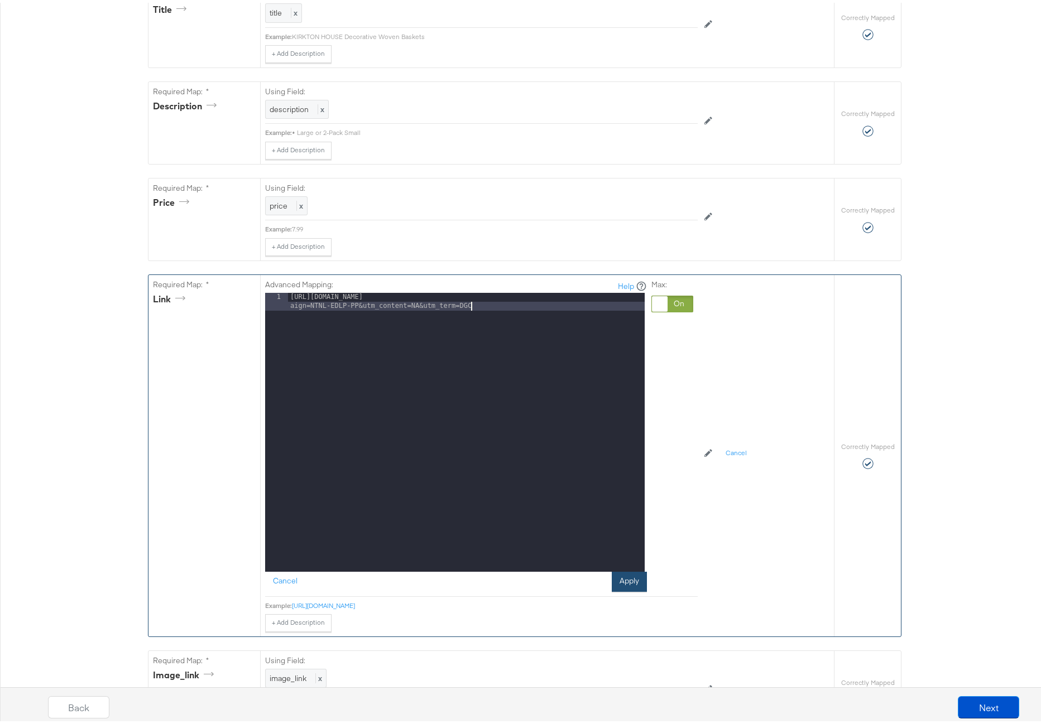
click at [620, 573] on button "Apply" at bounding box center [629, 579] width 35 height 20
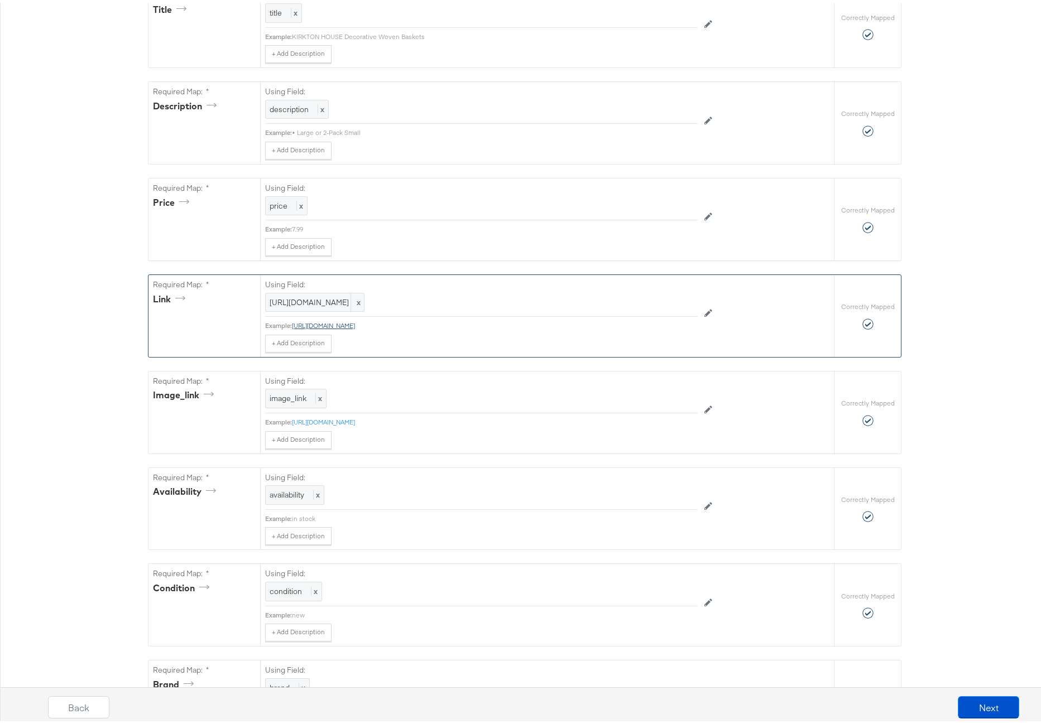
click at [355, 327] on link "https://www.aldi.us/weekly-specials/weekly-ads?utm_source=fbig&utm_medium=PSOC&…" at bounding box center [323, 323] width 63 height 8
click at [986, 704] on button "Next" at bounding box center [988, 705] width 61 height 22
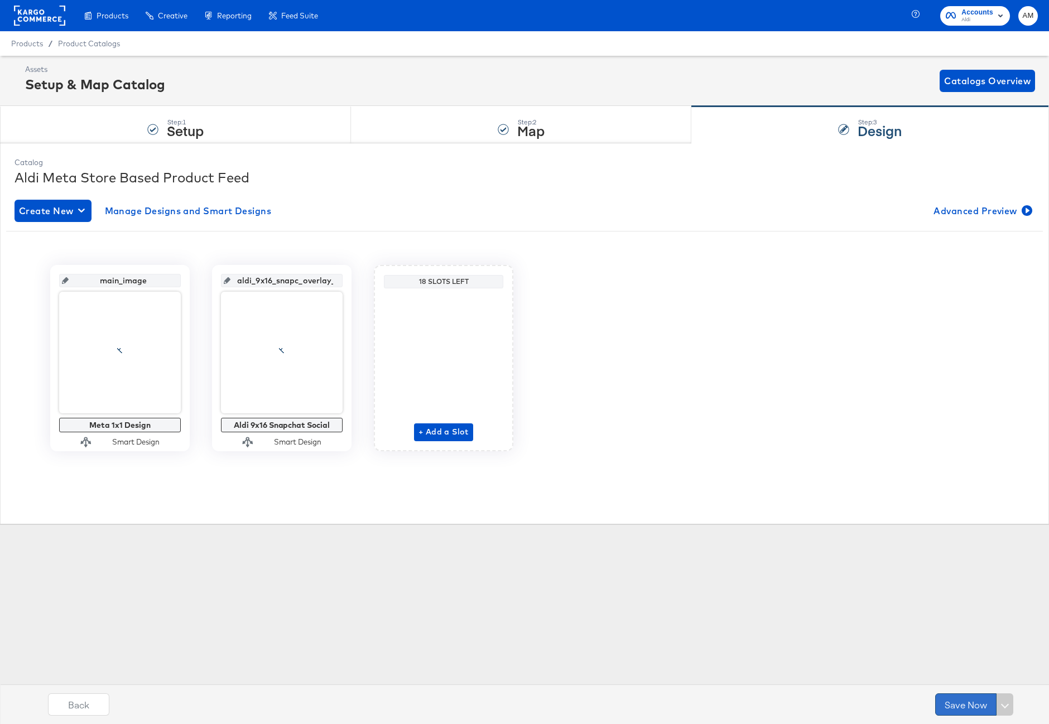
click at [949, 703] on button "Save Now" at bounding box center [965, 705] width 61 height 22
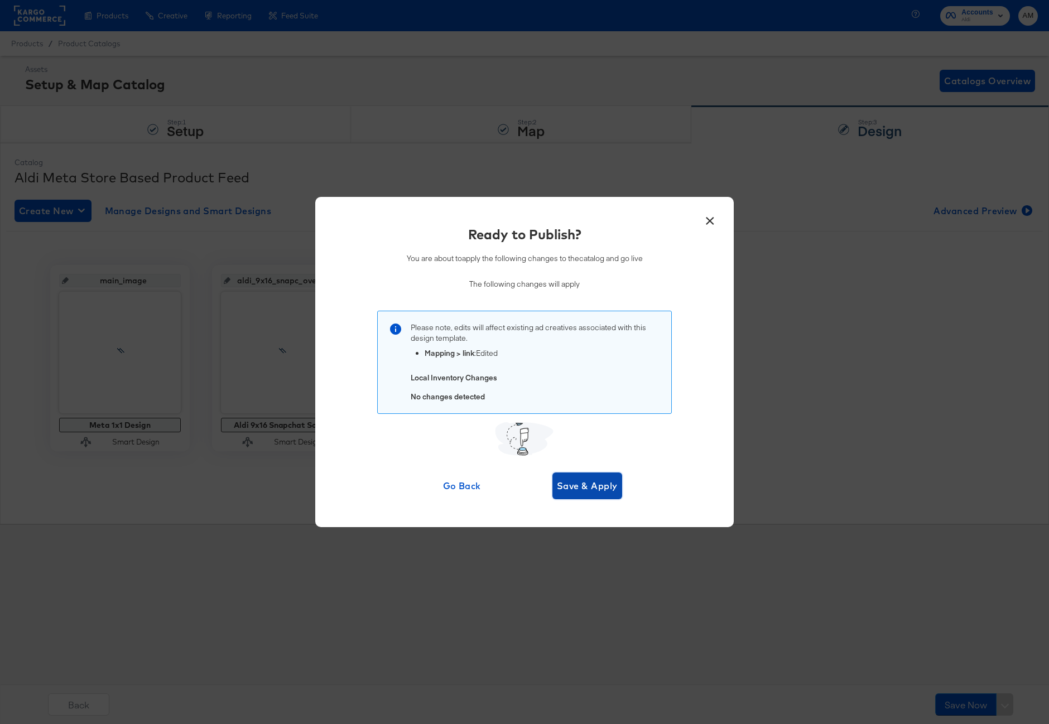
click at [580, 473] on button "Save & Apply" at bounding box center [587, 486] width 70 height 27
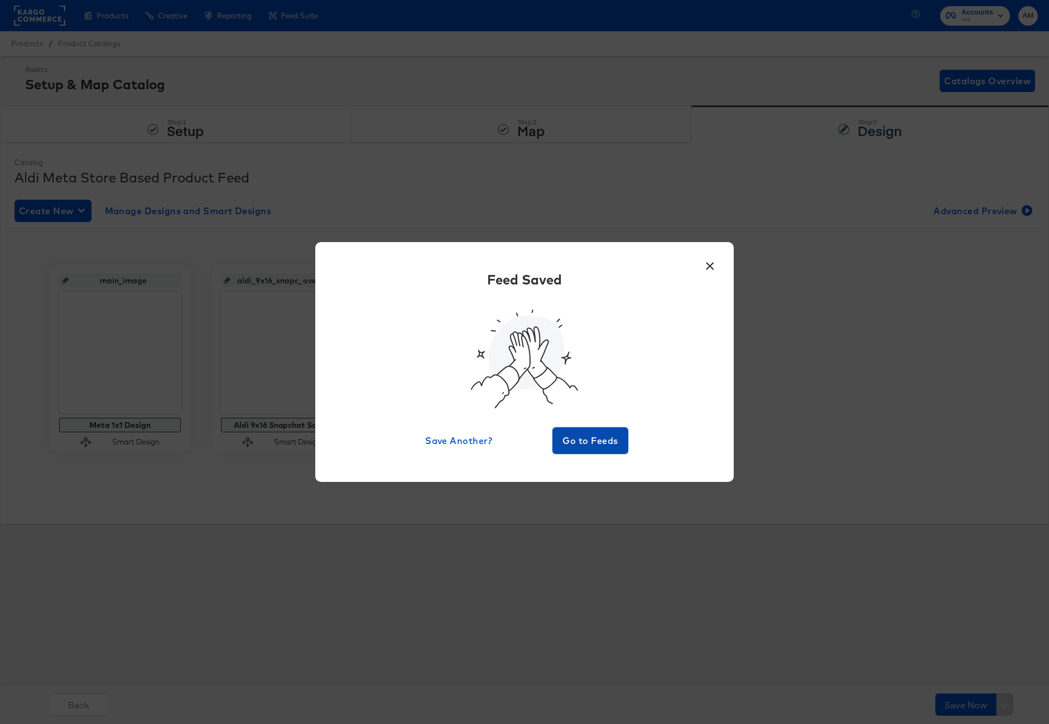
click at [589, 448] on span "Go to Feeds" at bounding box center [590, 441] width 67 height 16
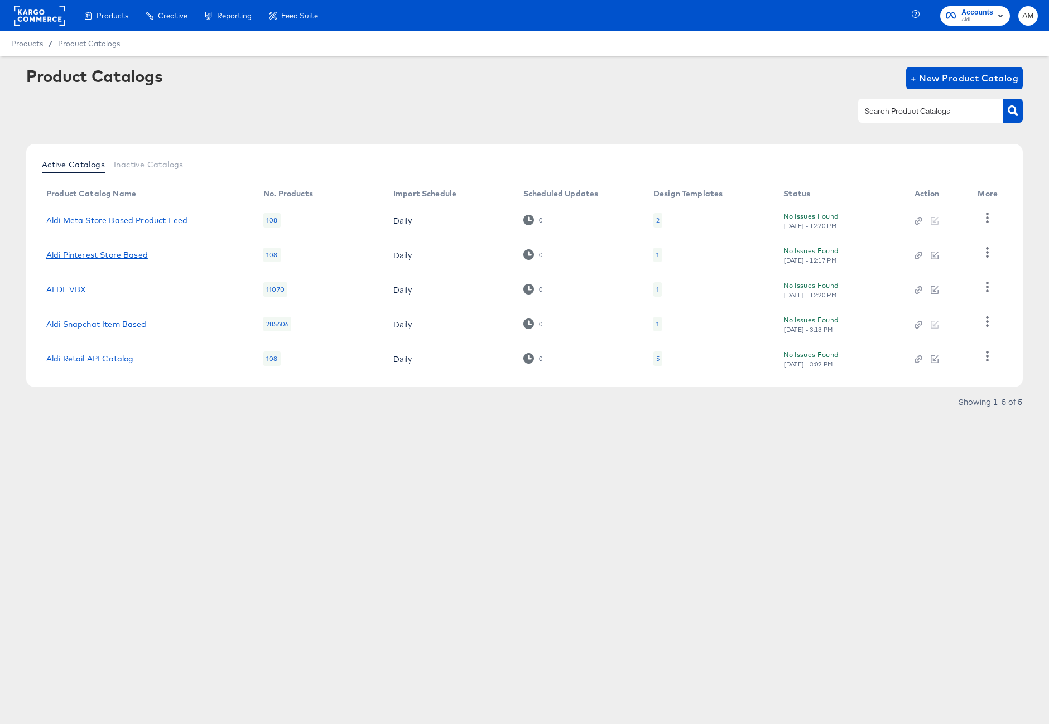
click at [65, 255] on link "Aldi Pinterest Store Based" at bounding box center [97, 255] width 102 height 9
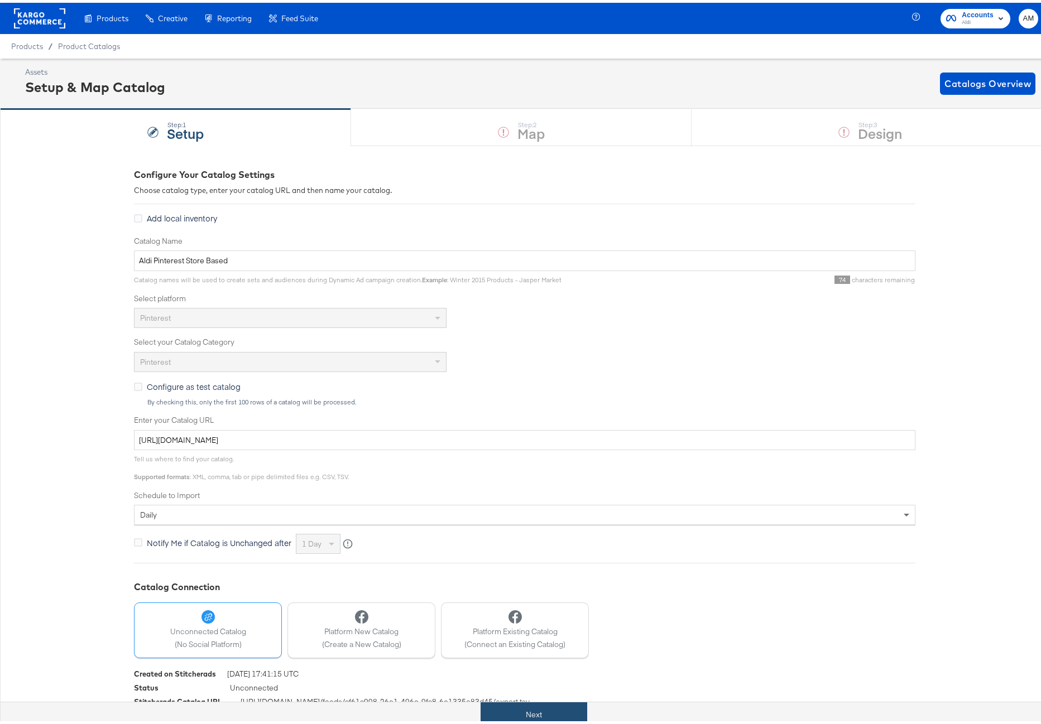
click at [529, 712] on button "Next" at bounding box center [533, 712] width 107 height 25
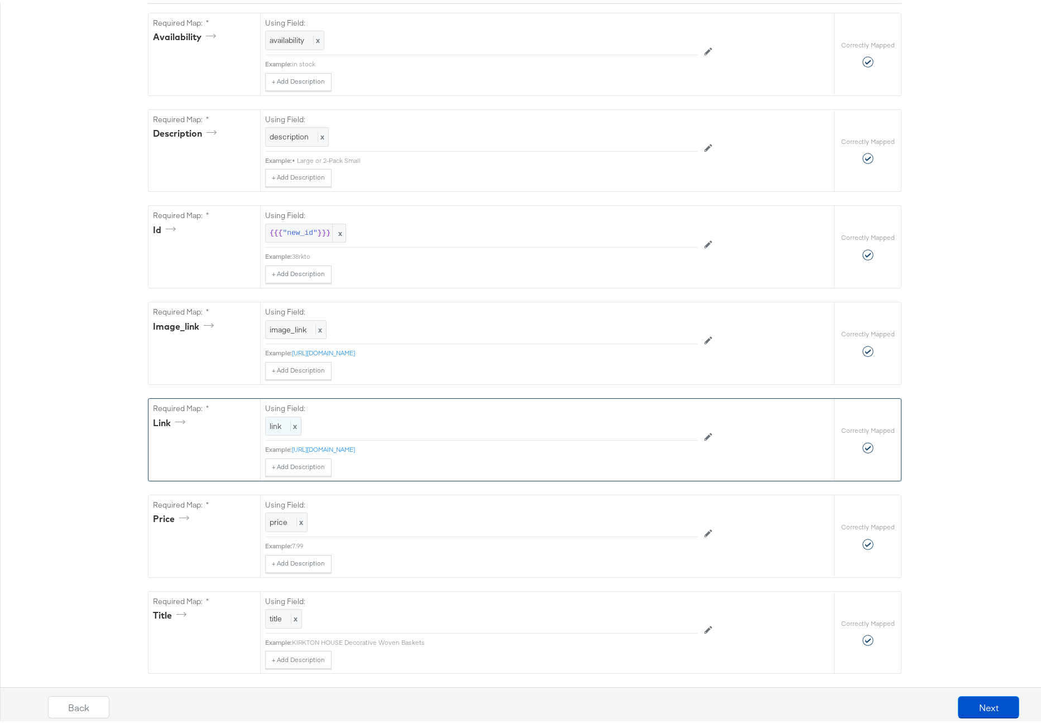
scroll to position [231, 0]
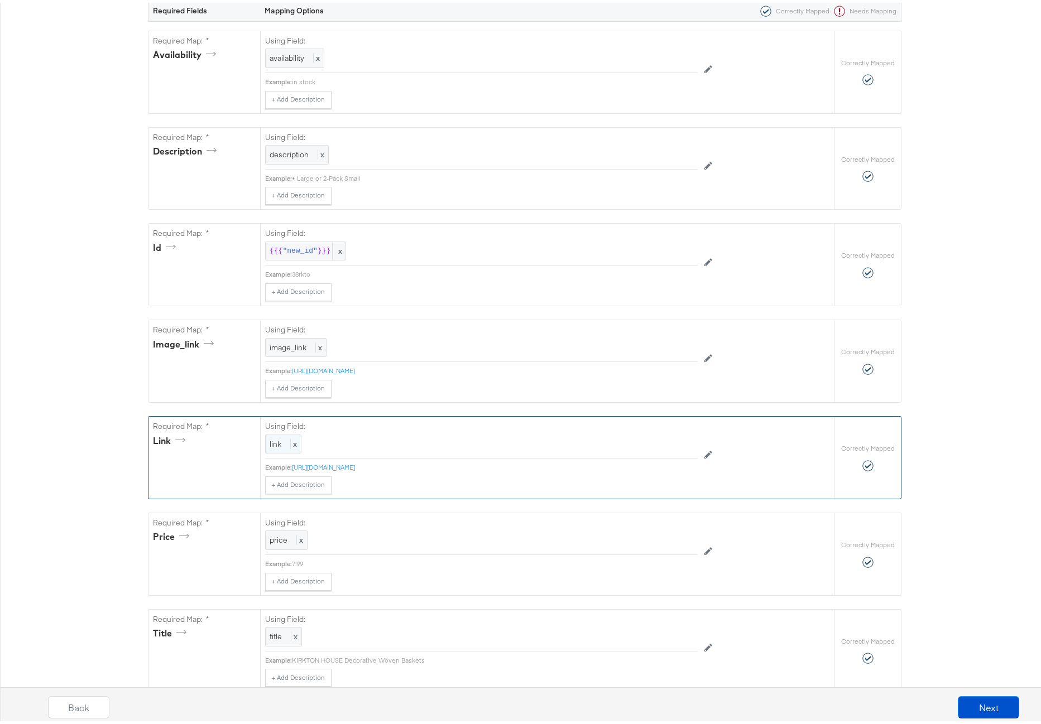
click at [271, 441] on span "link" at bounding box center [276, 441] width 12 height 10
click at [659, 445] on div at bounding box center [672, 443] width 42 height 17
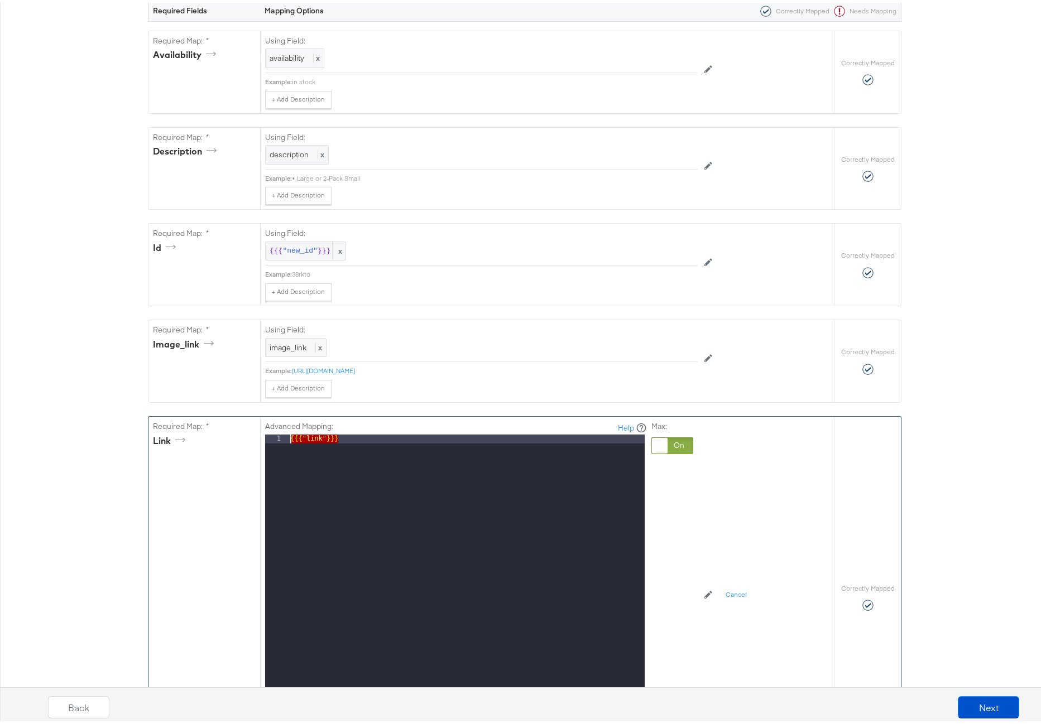
drag, startPoint x: 257, startPoint y: 433, endPoint x: 148, endPoint y: 424, distance: 109.7
click at [148, 424] on div "Required Map: * link Advanced Mapping: Help 1 {{{ "link" }}} XXXXXXXXXXXXXXXXXX…" at bounding box center [490, 595] width 685 height 362
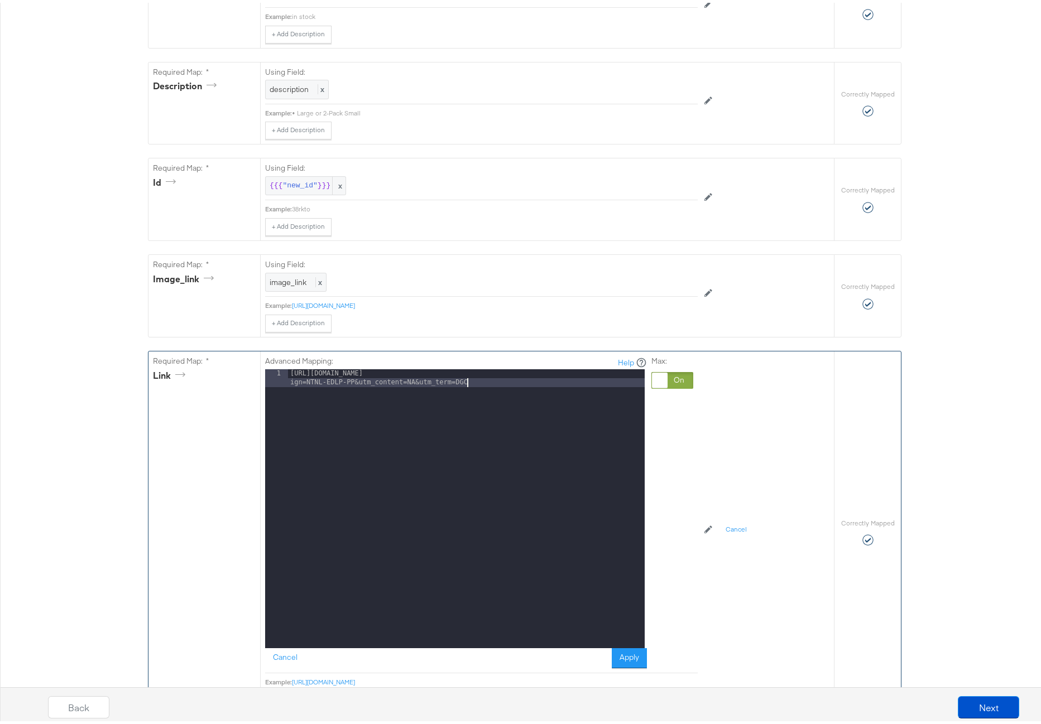
scroll to position [325, 0]
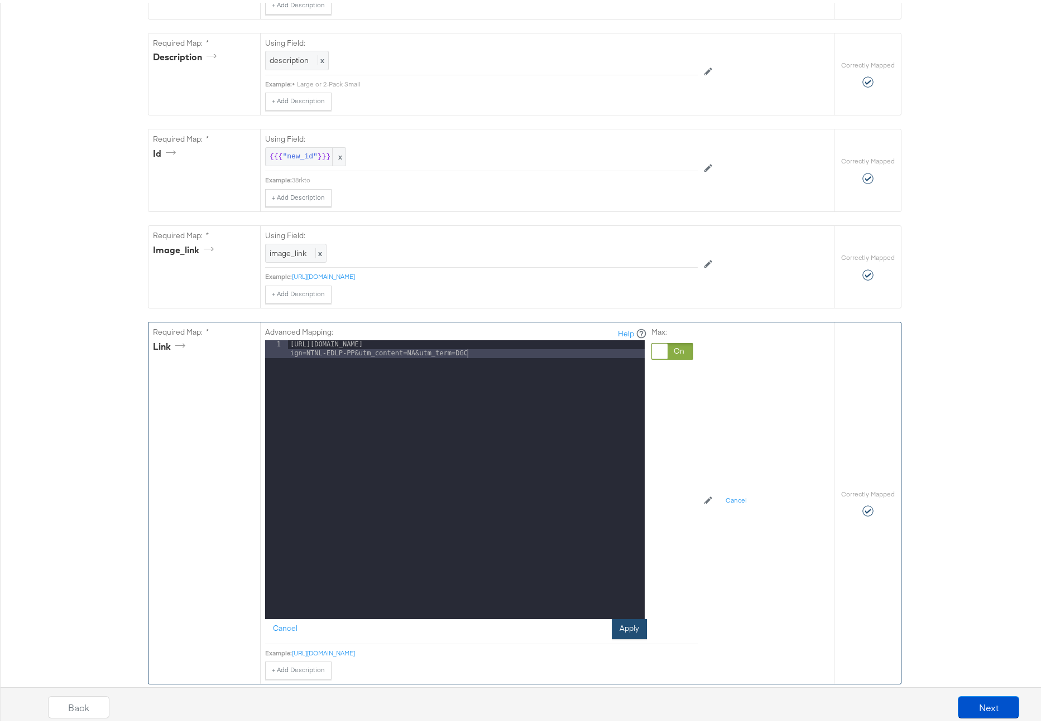
click at [623, 623] on button "Apply" at bounding box center [629, 627] width 35 height 20
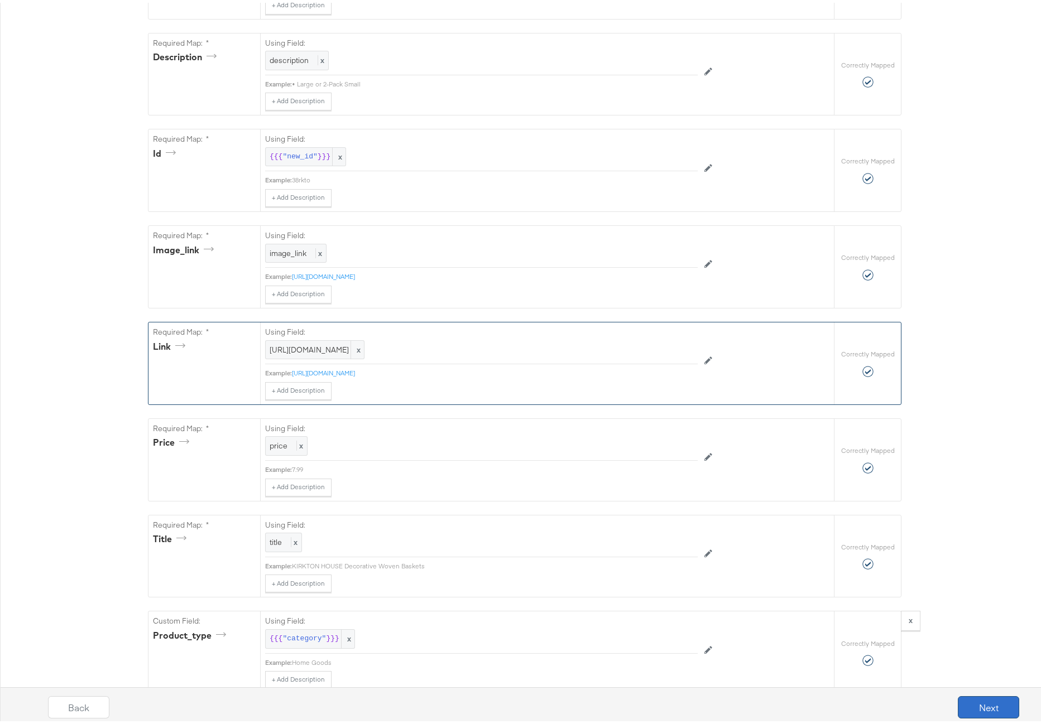
click at [982, 706] on button "Next" at bounding box center [988, 705] width 61 height 22
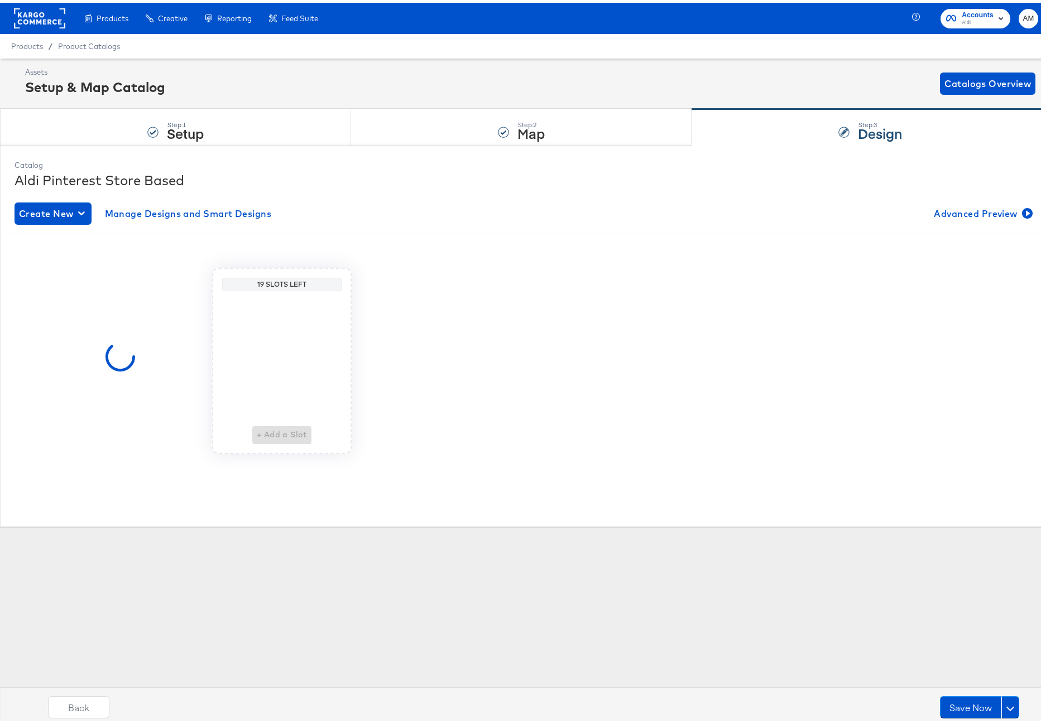
scroll to position [0, 0]
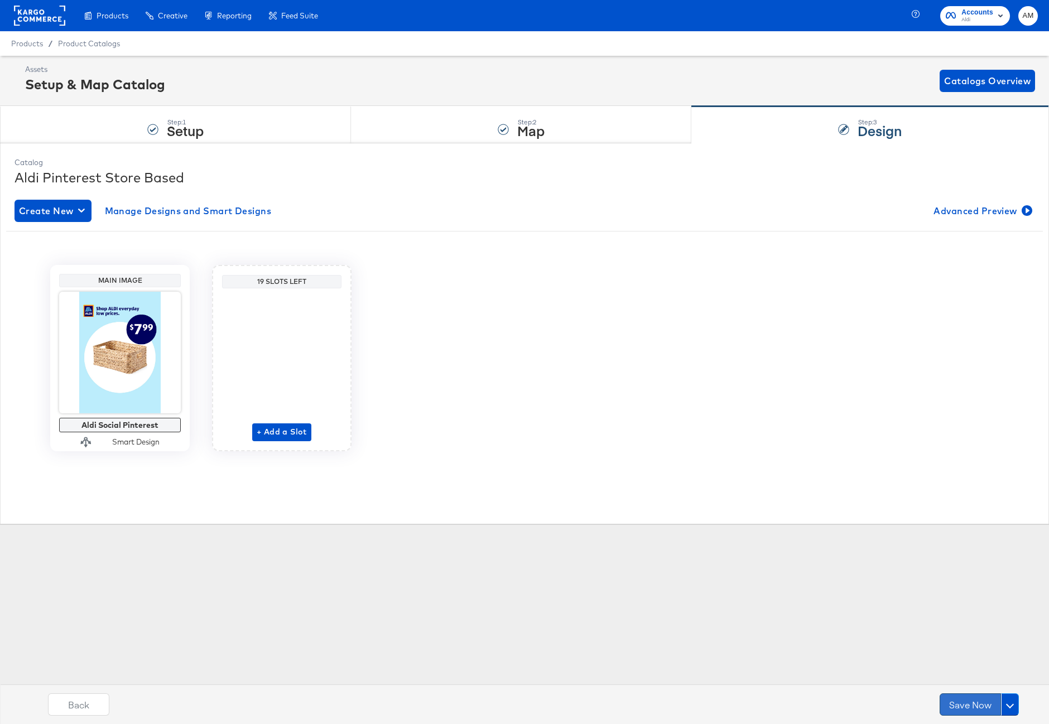
click at [977, 708] on button "Save Now" at bounding box center [970, 705] width 61 height 22
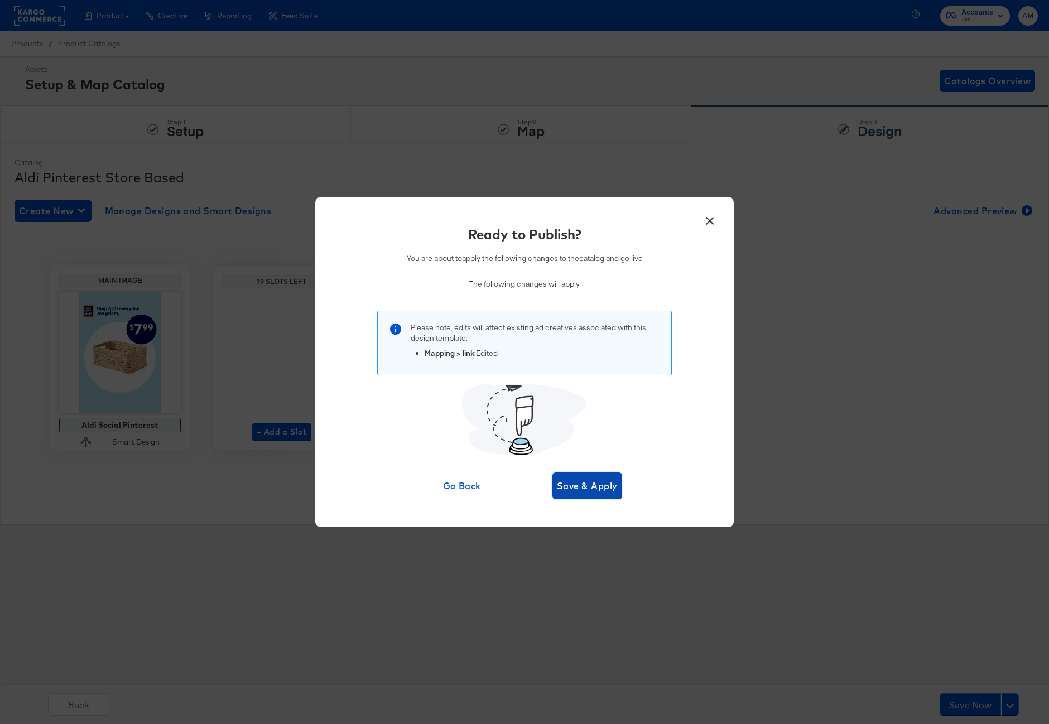
click at [562, 483] on span "Save & Apply" at bounding box center [587, 486] width 61 height 16
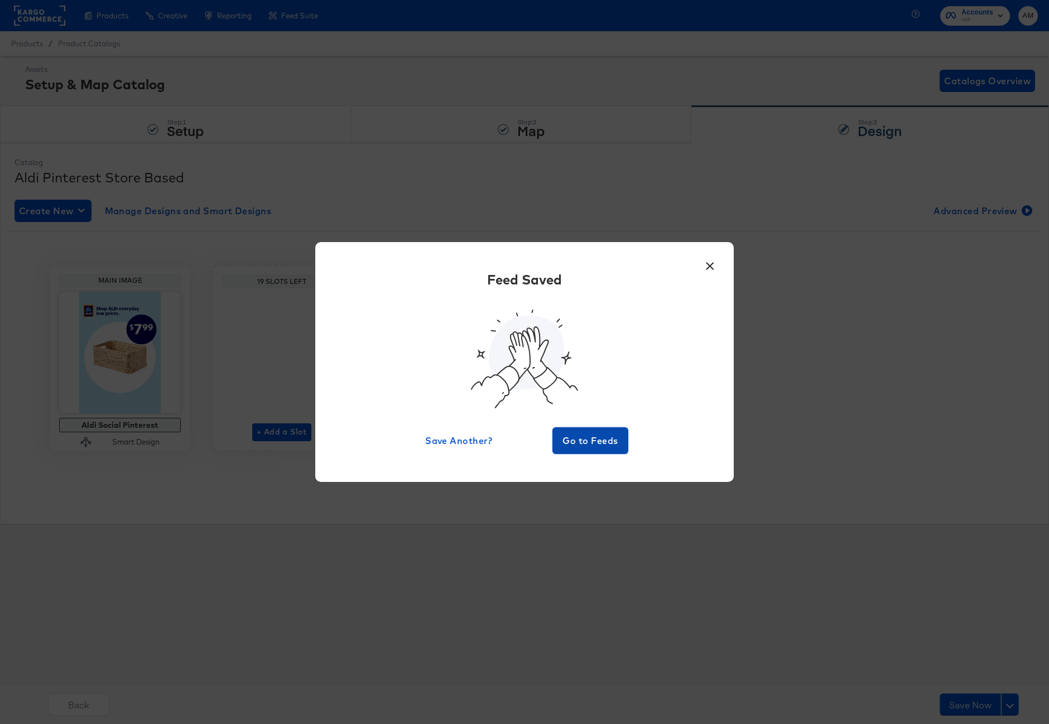
click at [601, 434] on span "Go to Feeds" at bounding box center [590, 441] width 67 height 16
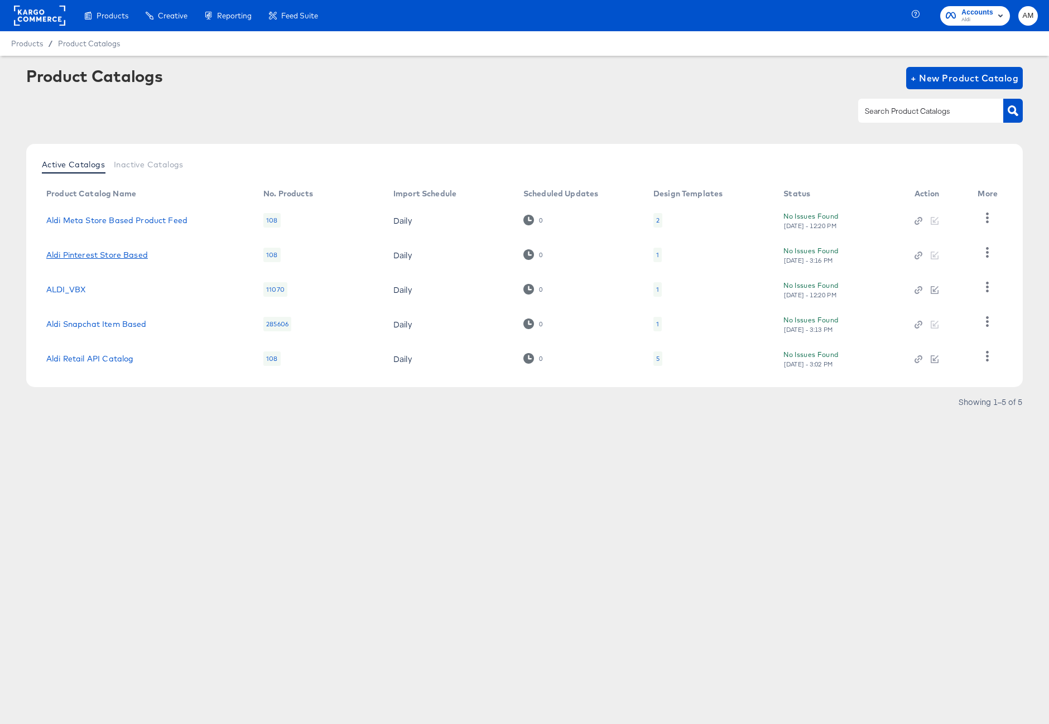
click at [144, 258] on link "Aldi Pinterest Store Based" at bounding box center [97, 255] width 102 height 9
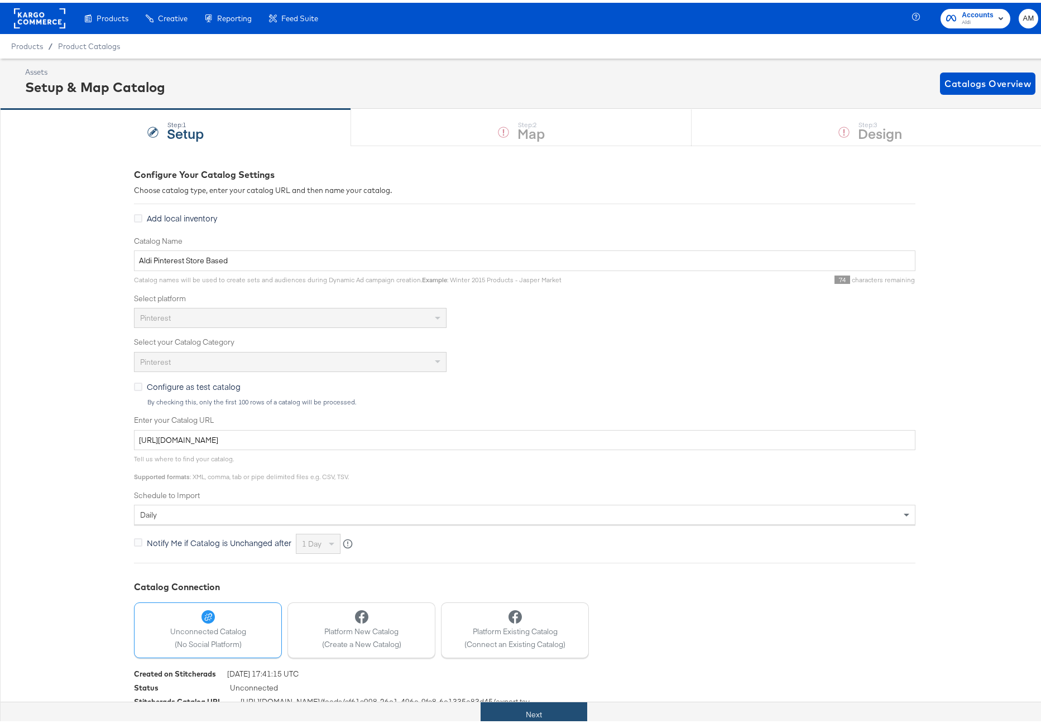
click at [522, 717] on button "Next" at bounding box center [533, 712] width 107 height 25
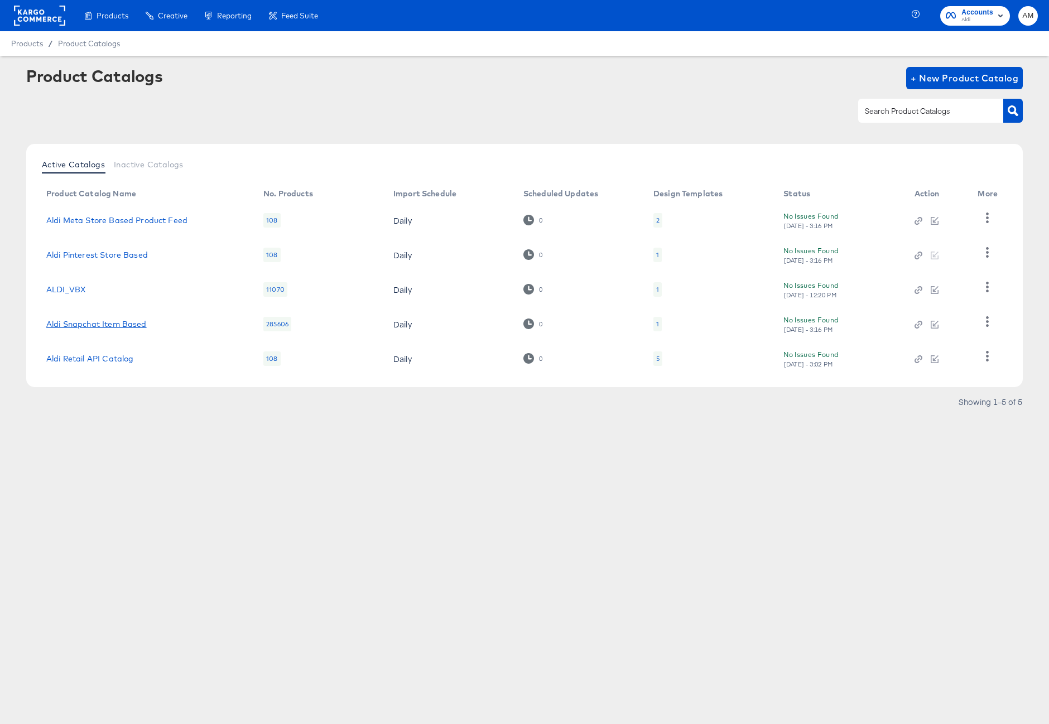
click at [99, 324] on link "Aldi Snapchat Item Based" at bounding box center [96, 324] width 100 height 9
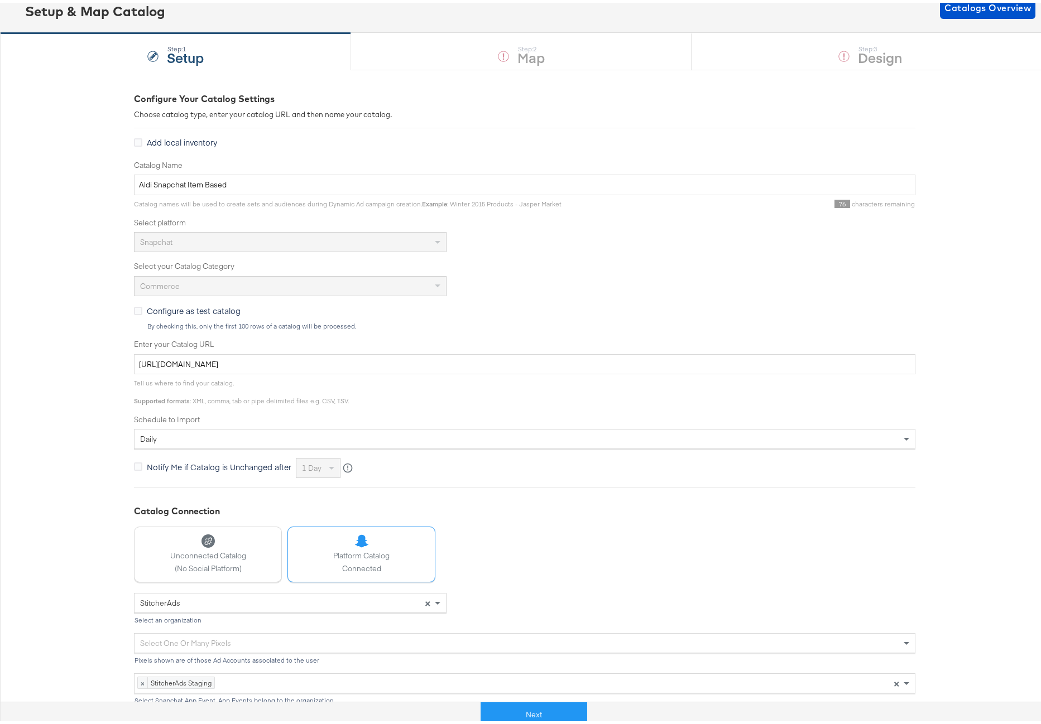
scroll to position [84, 0]
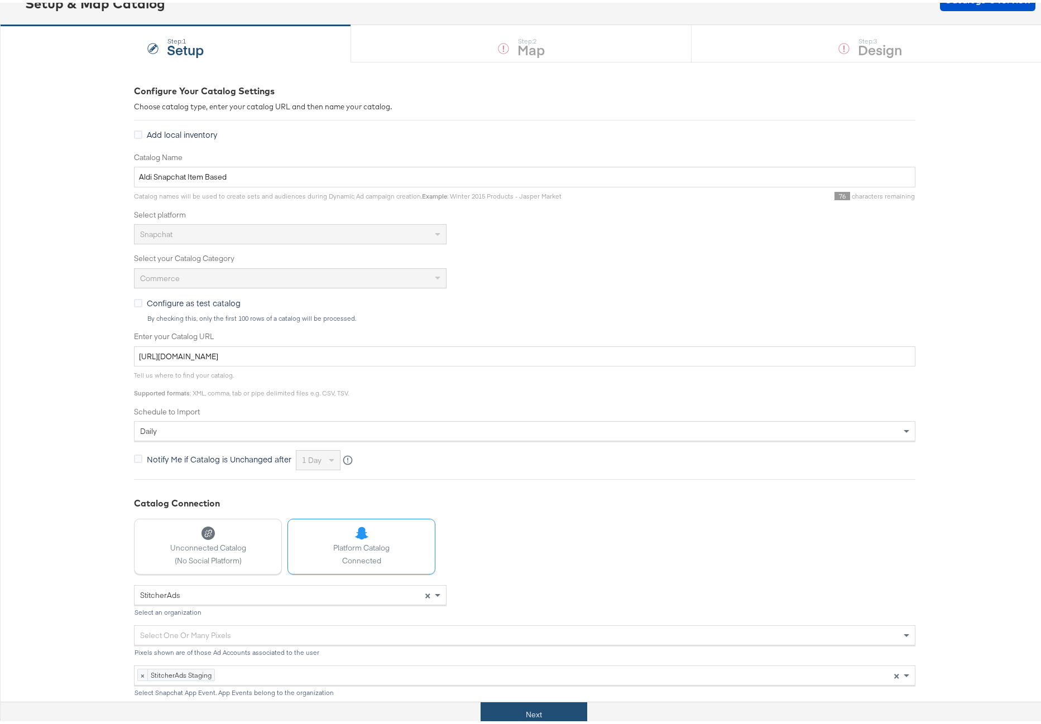
click at [526, 714] on button "Next" at bounding box center [533, 712] width 107 height 25
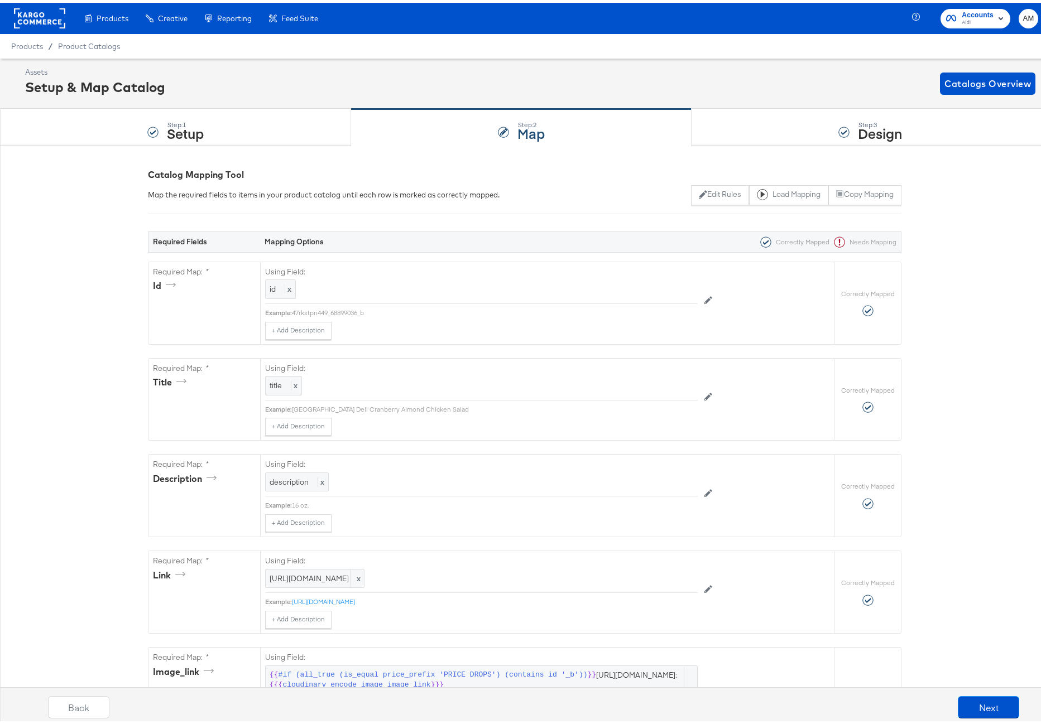
scroll to position [0, 0]
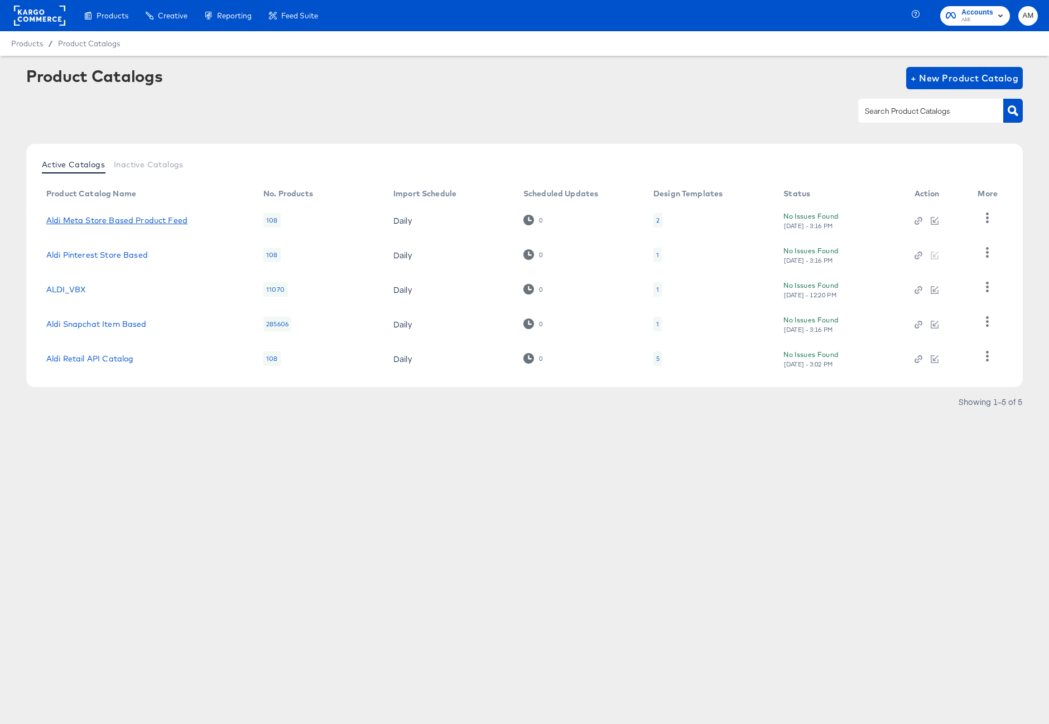
click at [144, 217] on link "Aldi Meta Store Based Product Feed" at bounding box center [116, 220] width 141 height 9
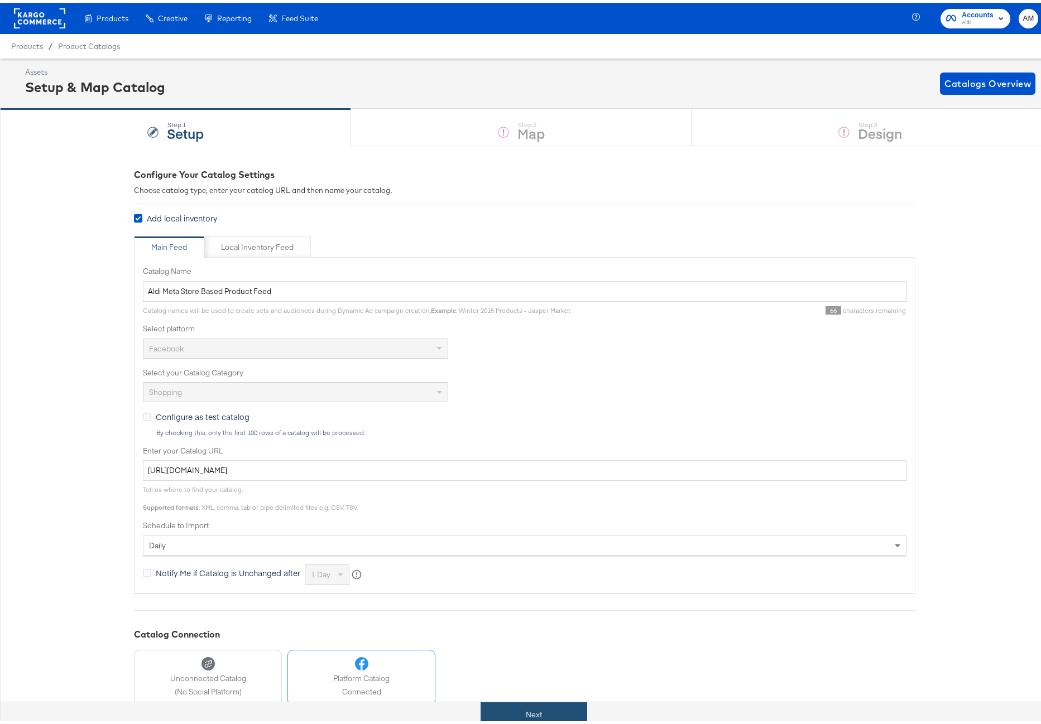
click at [518, 711] on button "Next" at bounding box center [533, 712] width 107 height 25
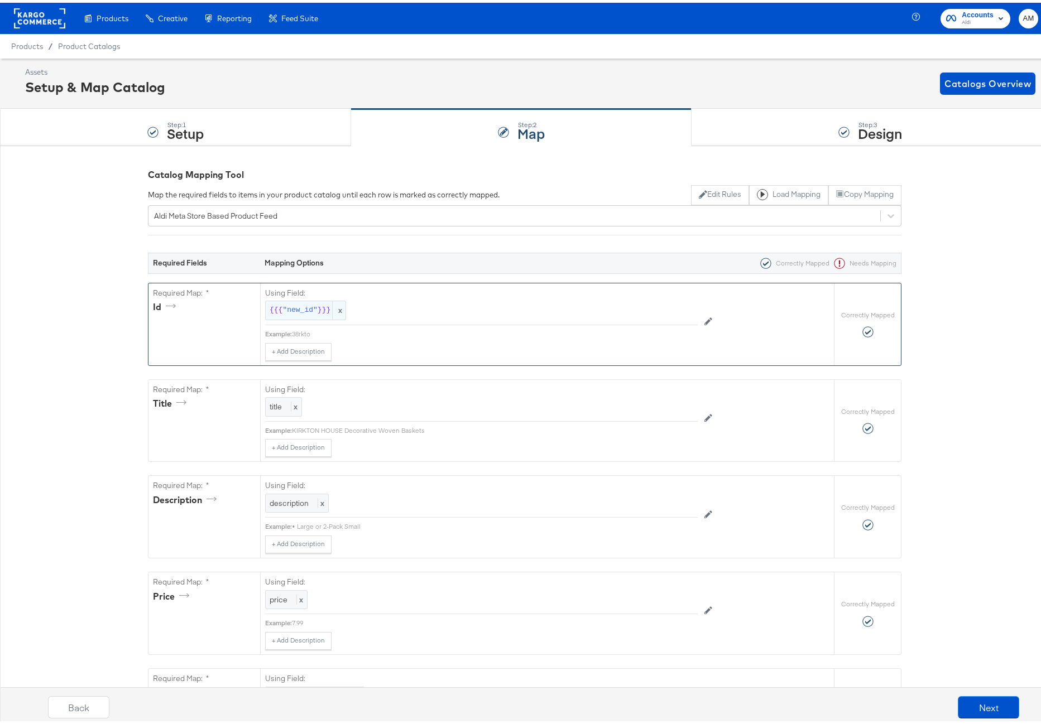
click at [291, 304] on span ""new_id"" at bounding box center [299, 307] width 35 height 11
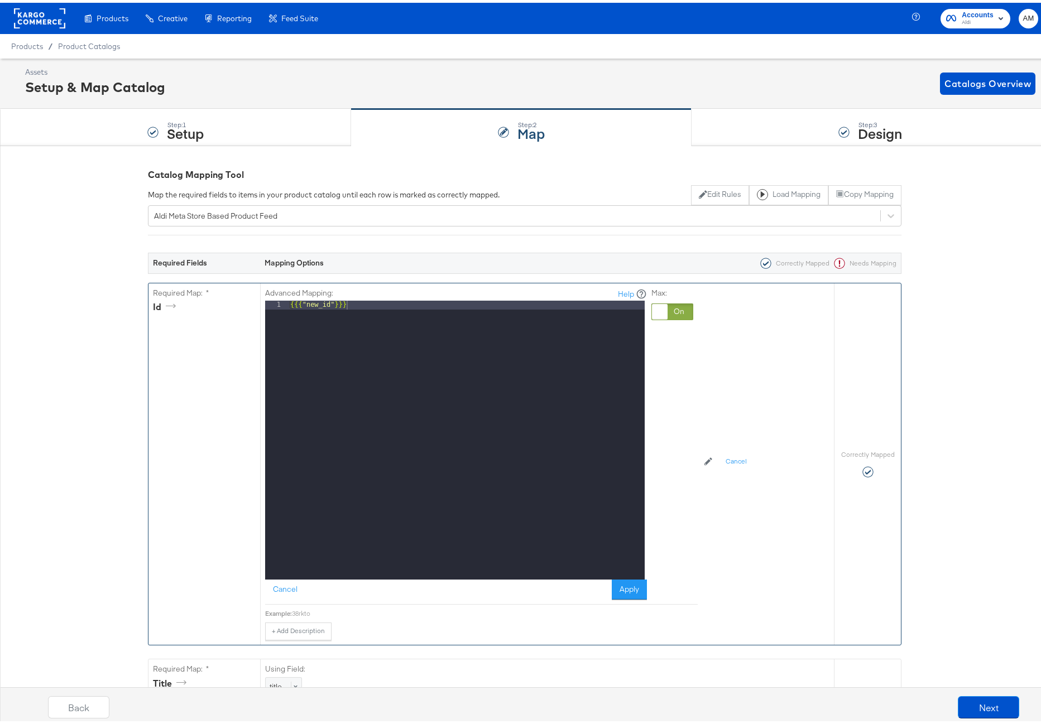
drag, startPoint x: 679, startPoint y: 305, endPoint x: 654, endPoint y: 305, distance: 24.6
click at [679, 305] on div at bounding box center [672, 309] width 42 height 17
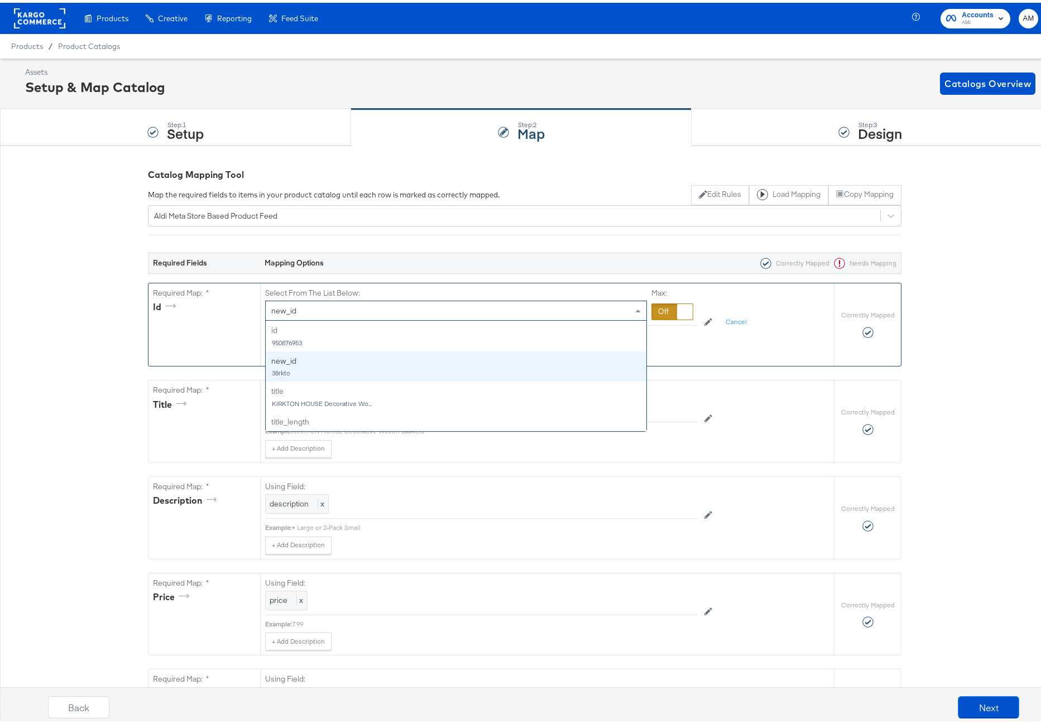
click at [362, 307] on div "new_id" at bounding box center [456, 308] width 381 height 19
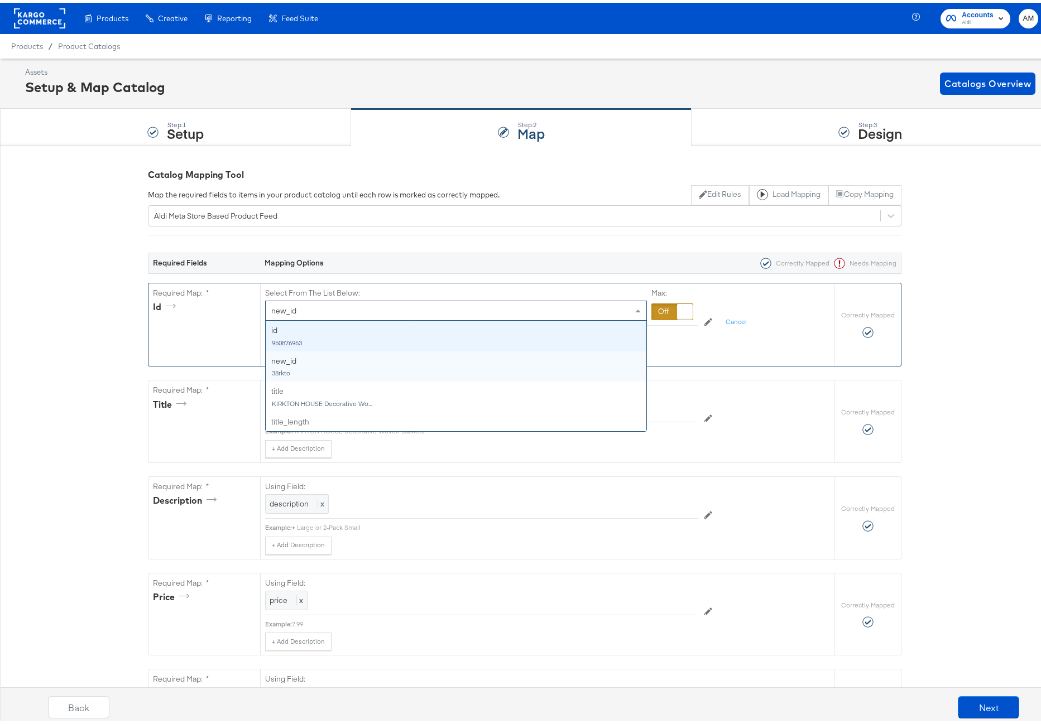
click at [220, 341] on div "Required Map: * id" at bounding box center [204, 322] width 112 height 83
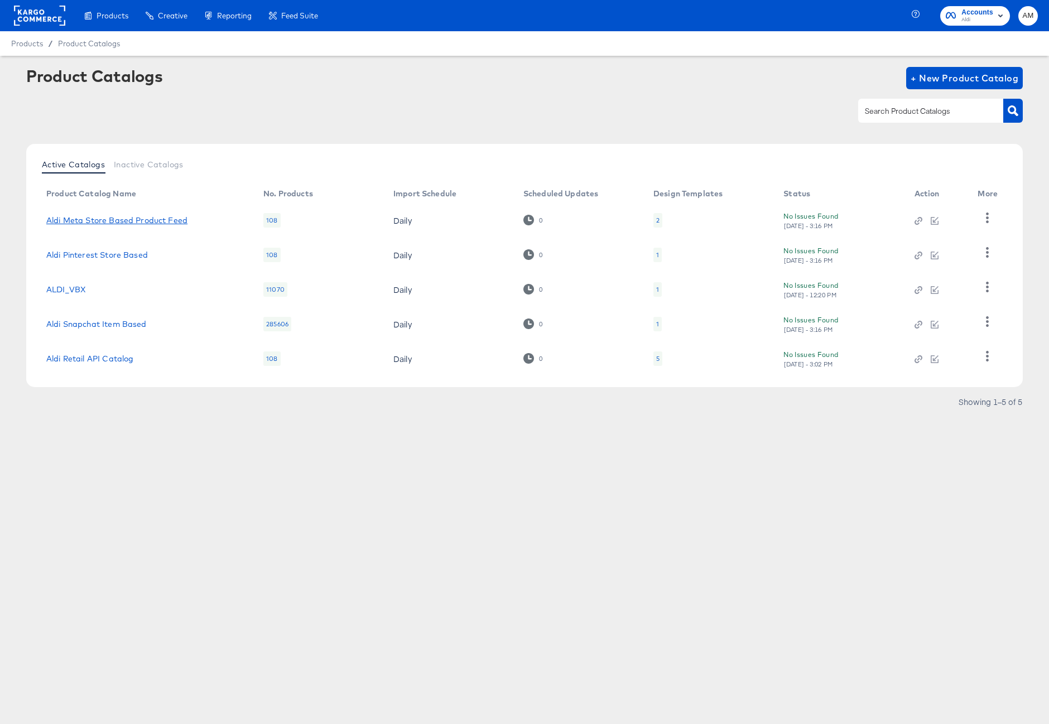
click at [115, 220] on link "Aldi Meta Store Based Product Feed" at bounding box center [116, 220] width 141 height 9
click at [108, 320] on link "Aldi Snapchat Item Based" at bounding box center [96, 324] width 100 height 9
click at [21, 9] on rect at bounding box center [39, 16] width 51 height 20
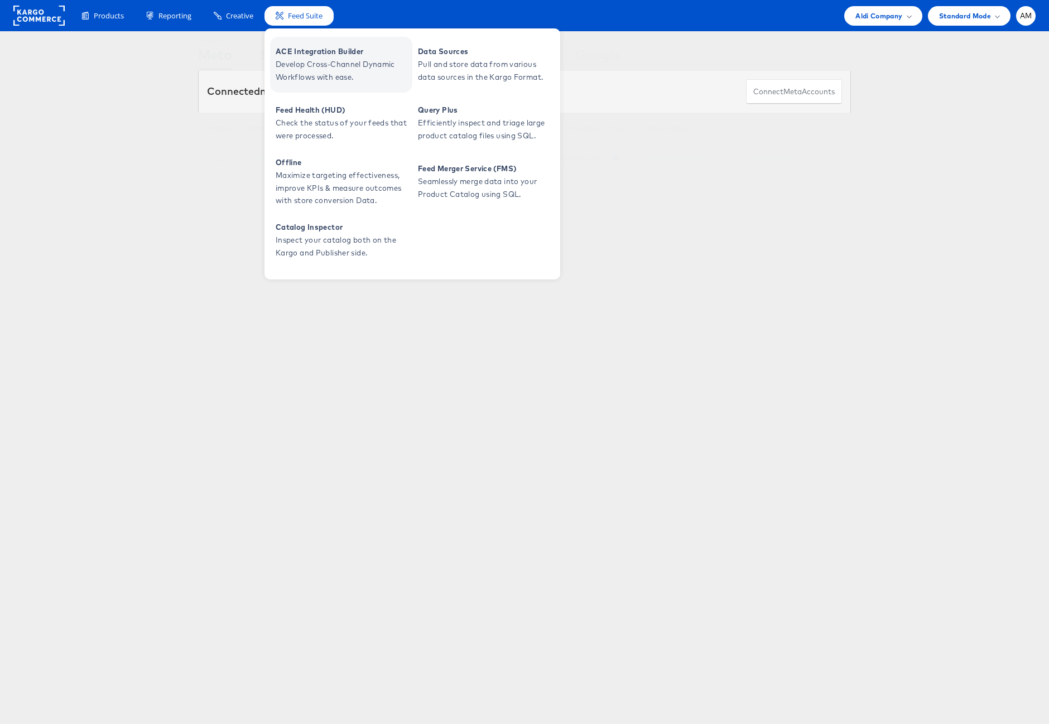
click at [308, 73] on span "Develop Cross-Channel Dynamic Workflows with ease." at bounding box center [343, 71] width 134 height 26
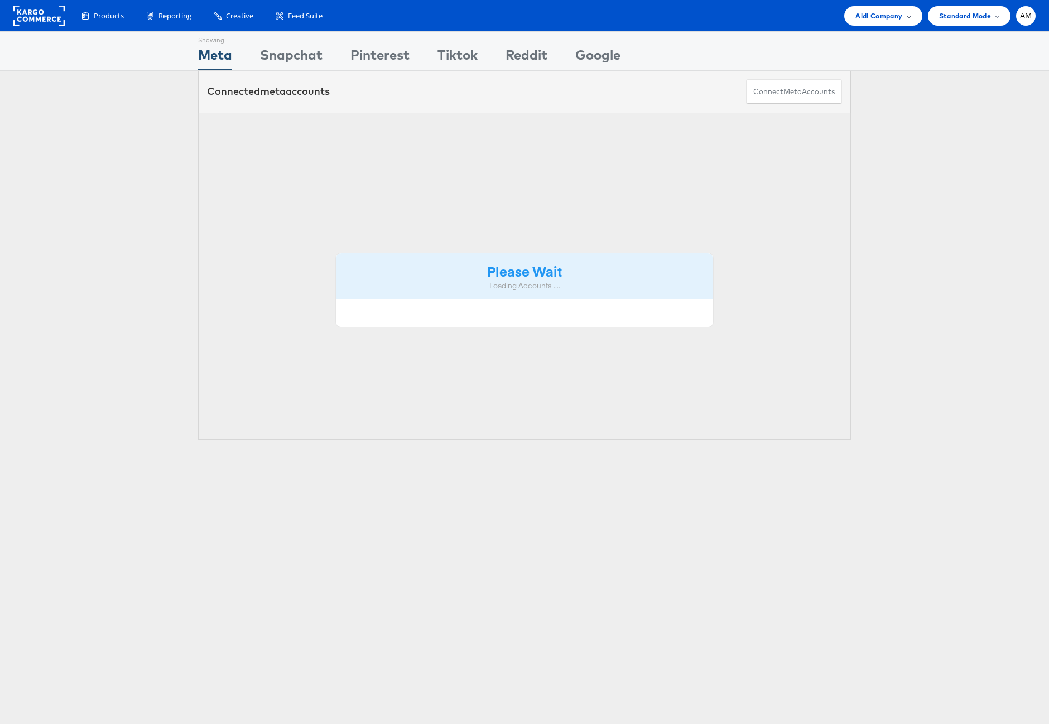
click at [851, 18] on div "Aldi Company" at bounding box center [883, 16] width 78 height 20
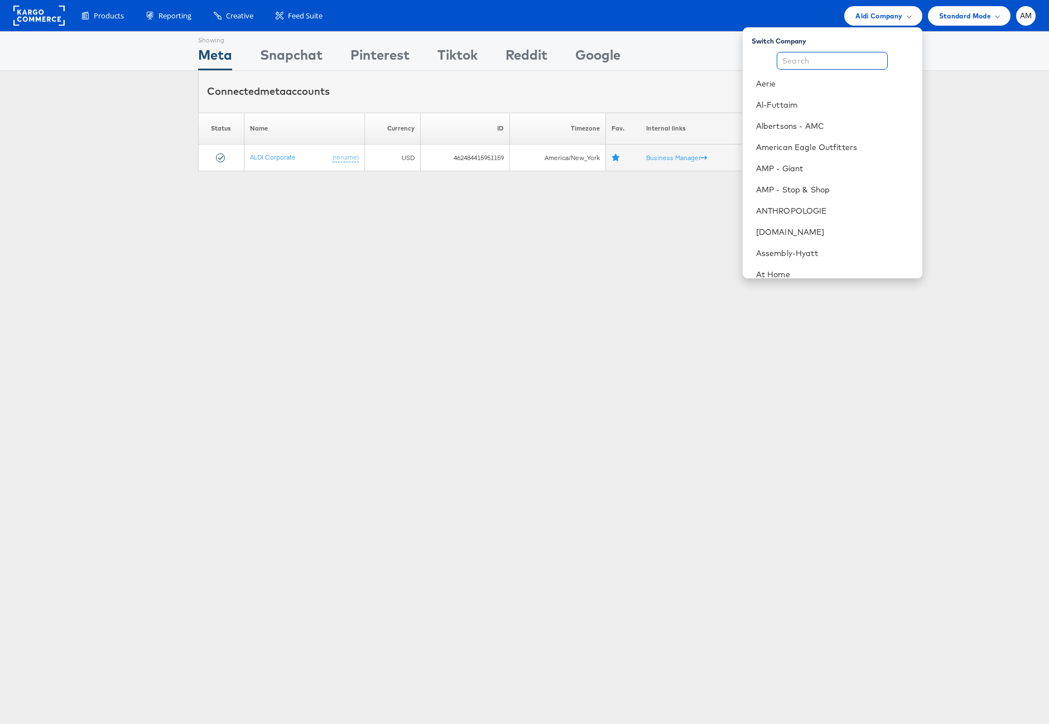
click at [839, 59] on input "text" at bounding box center [832, 61] width 111 height 18
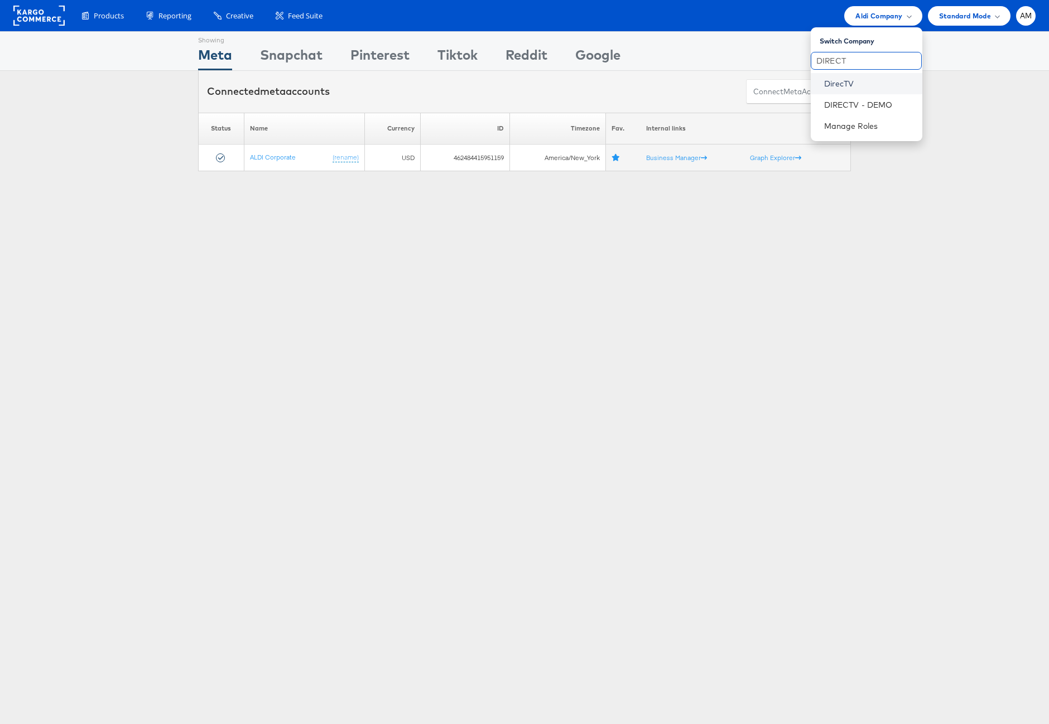
type input "DIRECT"
click at [839, 80] on link "DirecTV" at bounding box center [868, 83] width 89 height 11
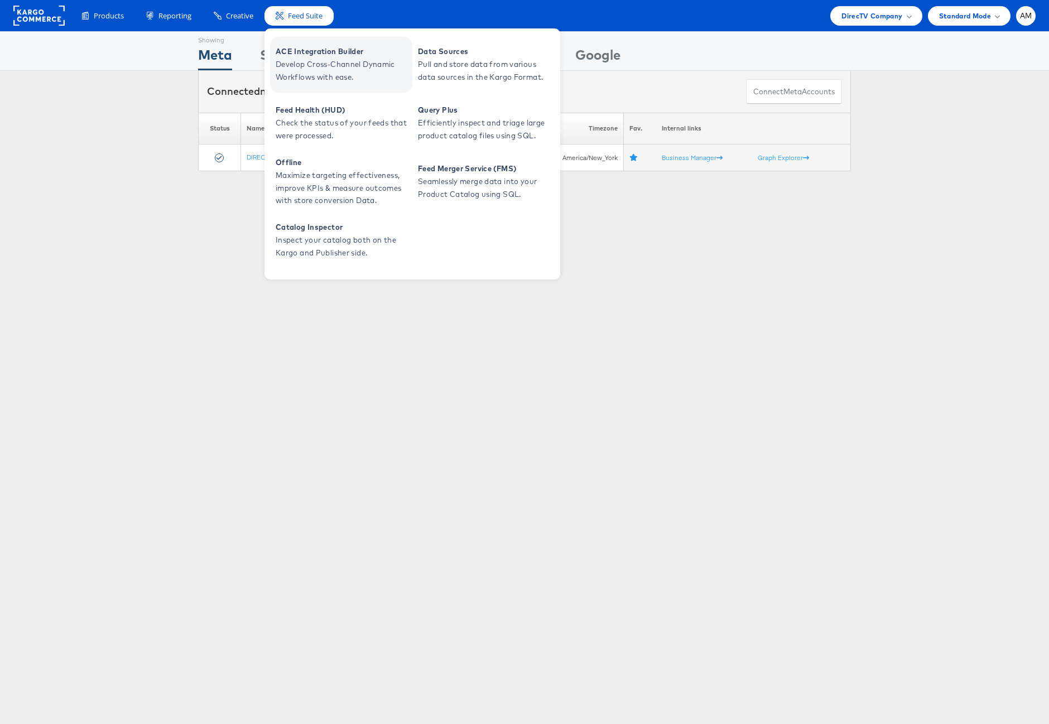
click at [298, 58] on span "Develop Cross-Channel Dynamic Workflows with ease." at bounding box center [343, 71] width 134 height 26
